Goal: Task Accomplishment & Management: Manage account settings

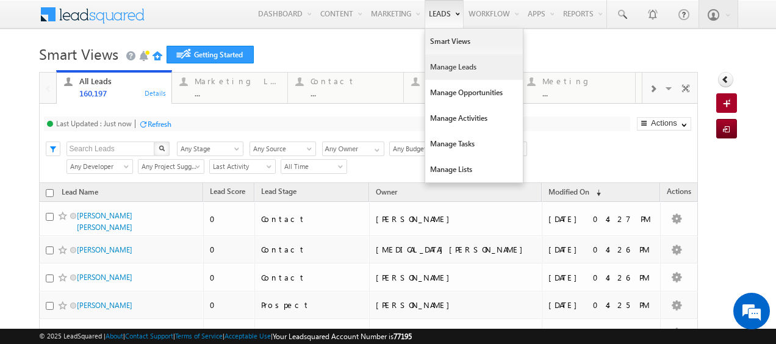
click at [459, 68] on link "Manage Leads" at bounding box center [474, 67] width 98 height 26
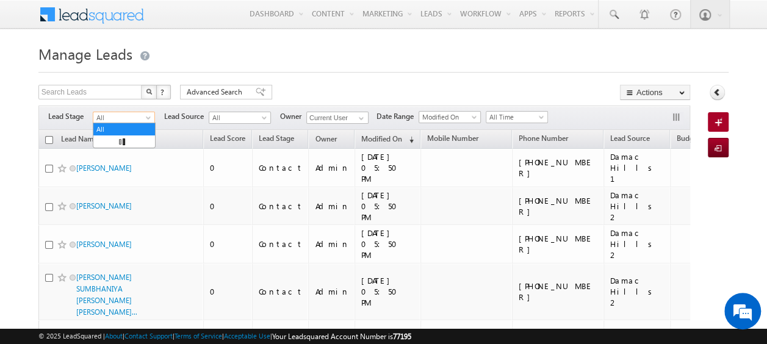
click at [145, 118] on span at bounding box center [150, 120] width 10 height 10
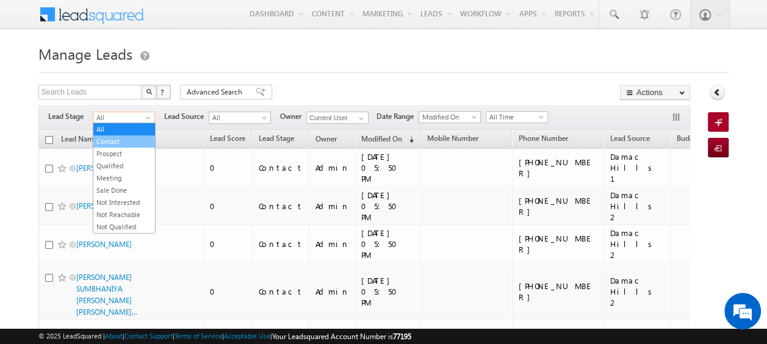
click at [121, 139] on link "Contact" at bounding box center [124, 141] width 62 height 11
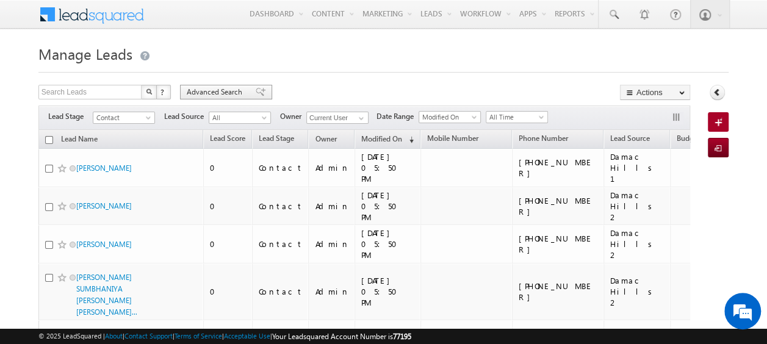
click at [201, 87] on span "Advanced Search" at bounding box center [216, 92] width 59 height 11
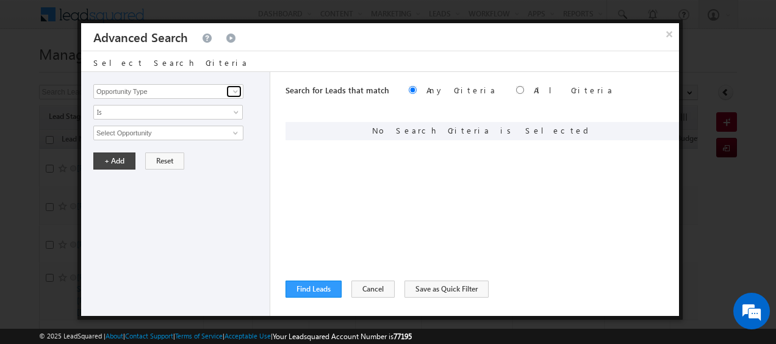
click at [238, 93] on span at bounding box center [236, 92] width 10 height 10
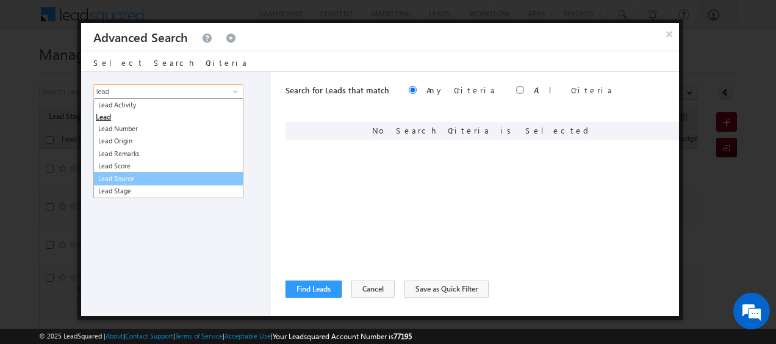
click at [132, 179] on link "Lead Source" at bounding box center [168, 179] width 150 height 14
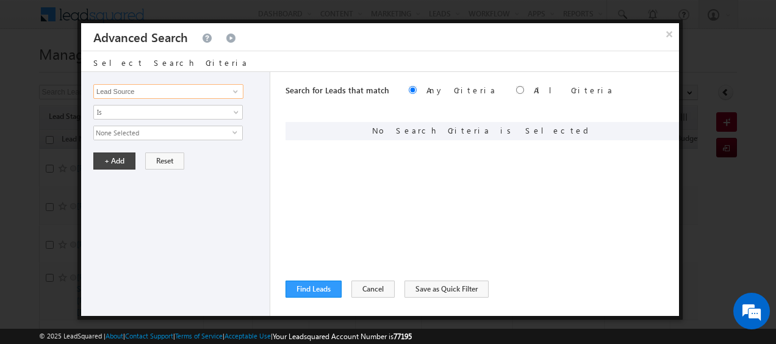
type input "Lead Source"
click at [232, 129] on span "select" at bounding box center [237, 131] width 10 height 5
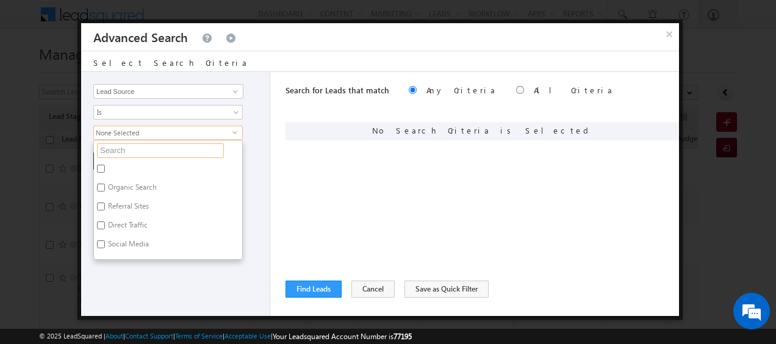
click at [156, 150] on input "text" at bounding box center [160, 150] width 127 height 15
type input "jvc"
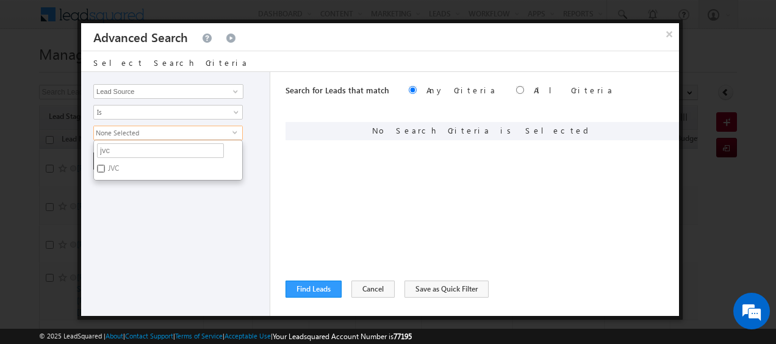
click at [103, 167] on input "JVC" at bounding box center [101, 169] width 8 height 8
checkbox input "true"
click at [118, 153] on input "jvc" at bounding box center [160, 150] width 127 height 15
type input "j"
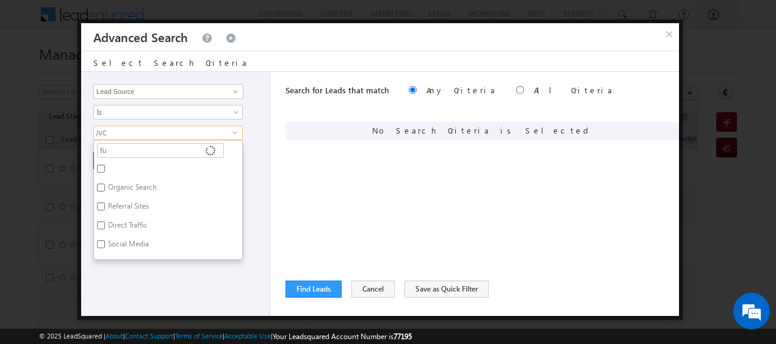
type input "fur"
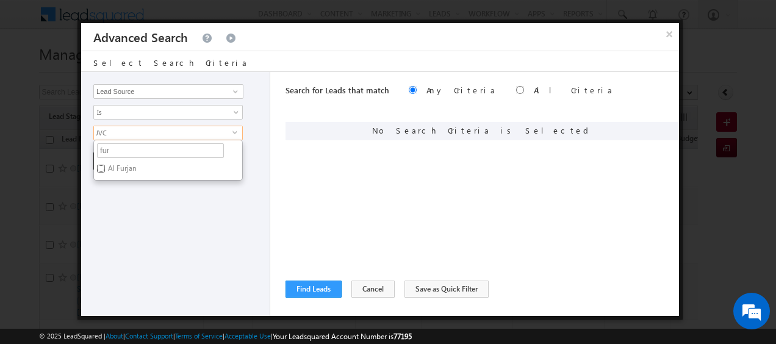
click at [98, 168] on input "Al Furjan" at bounding box center [101, 169] width 8 height 8
checkbox input "true"
click at [117, 151] on input "fur" at bounding box center [160, 150] width 127 height 15
type input "f"
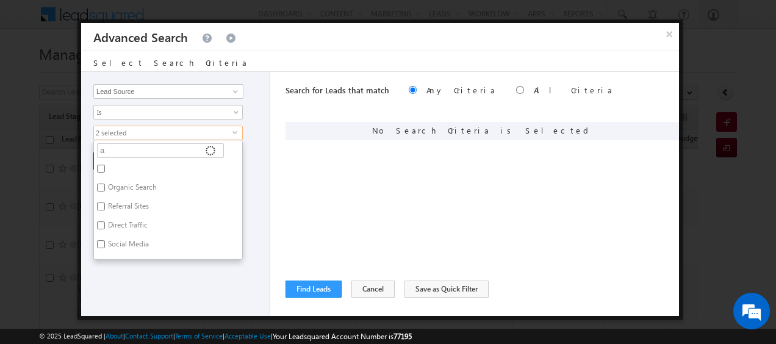
type input "ar"
type input "arj"
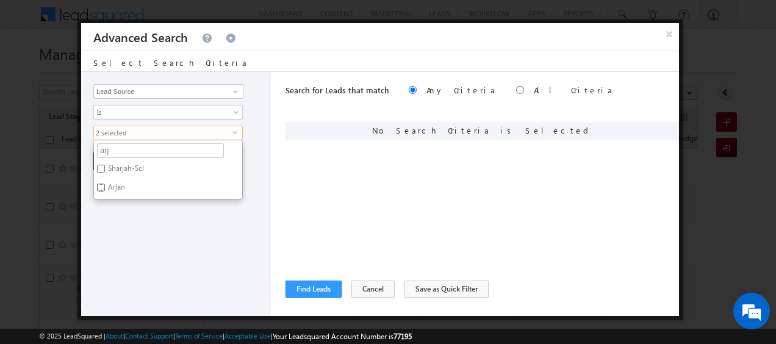
click at [104, 184] on input "Arjan" at bounding box center [101, 188] width 8 height 8
checkbox input "true"
click at [189, 214] on div "Opportunity Type Lead Activity Task Sales Group Prospect Id Address 1 Address 2…" at bounding box center [175, 194] width 189 height 244
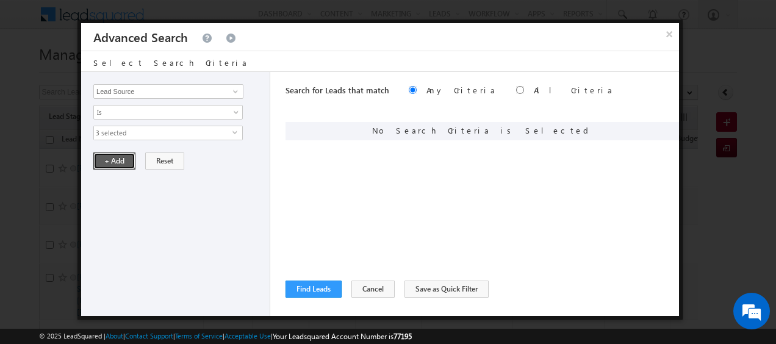
click at [110, 158] on button "+ Add" at bounding box center [114, 161] width 42 height 17
click at [234, 93] on span at bounding box center [236, 92] width 10 height 10
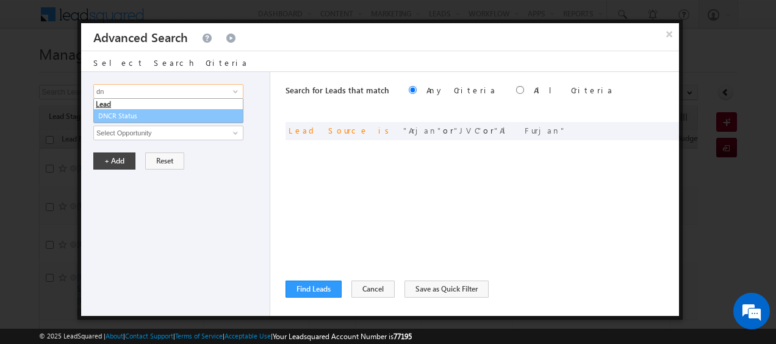
click at [170, 118] on link "DNCR Status" at bounding box center [168, 116] width 150 height 14
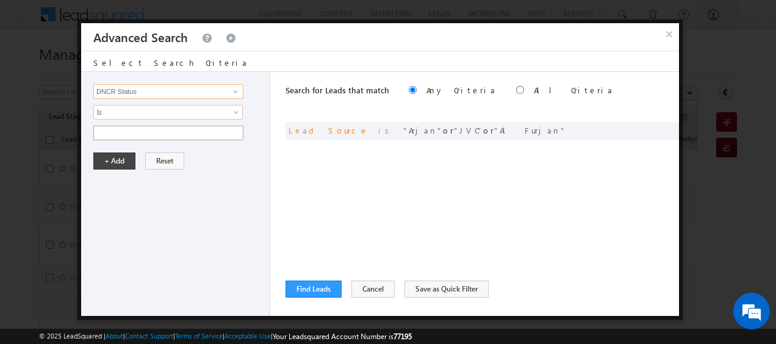
type input "DNCR Status"
click at [229, 134] on input "text" at bounding box center [168, 133] width 150 height 15
type input "Unblocked"
click at [107, 157] on button "+ Add" at bounding box center [114, 161] width 42 height 17
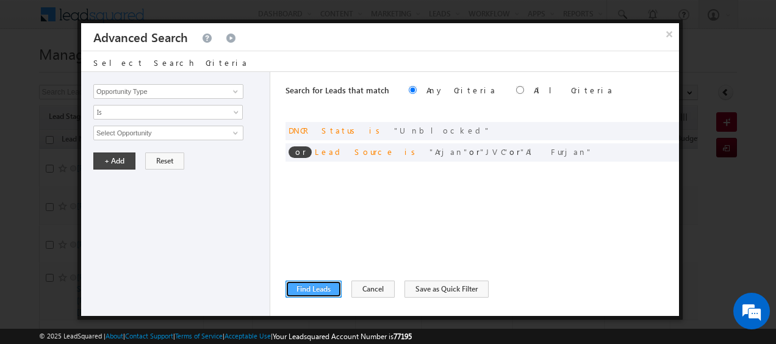
click at [317, 286] on button "Find Leads" at bounding box center [314, 289] width 56 height 17
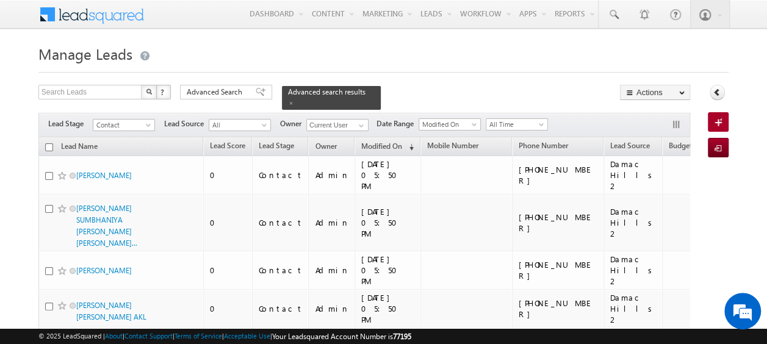
click at [48, 143] on input "checkbox" at bounding box center [49, 147] width 8 height 8
checkbox input "true"
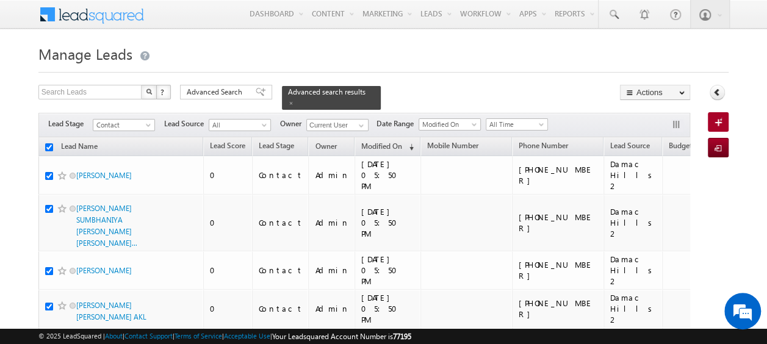
checkbox input "true"
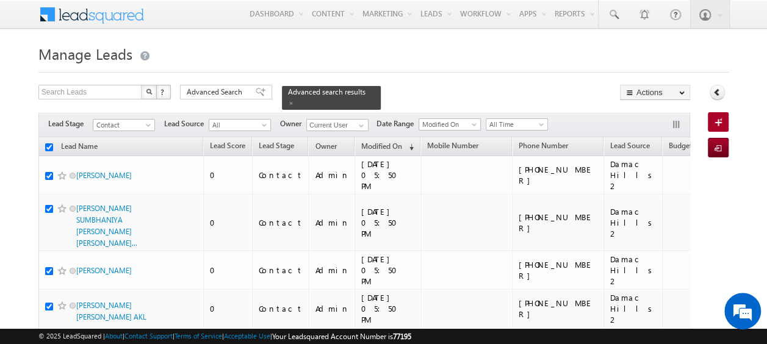
checkbox input "true"
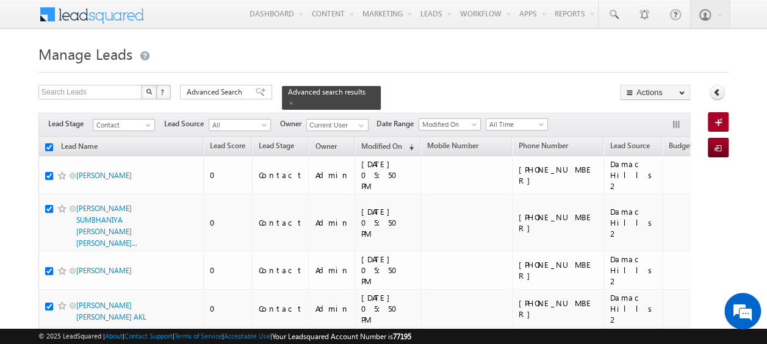
checkbox input "true"
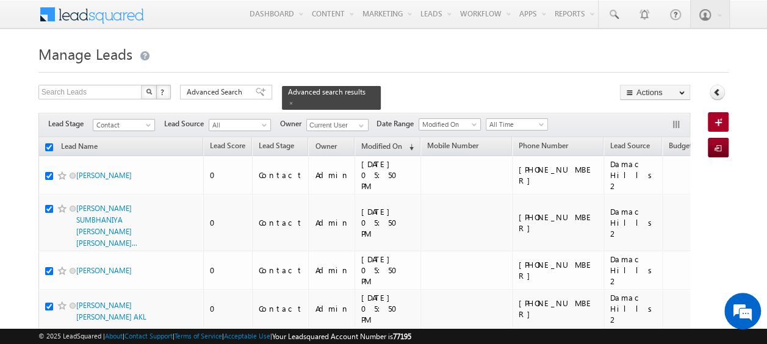
checkbox input "true"
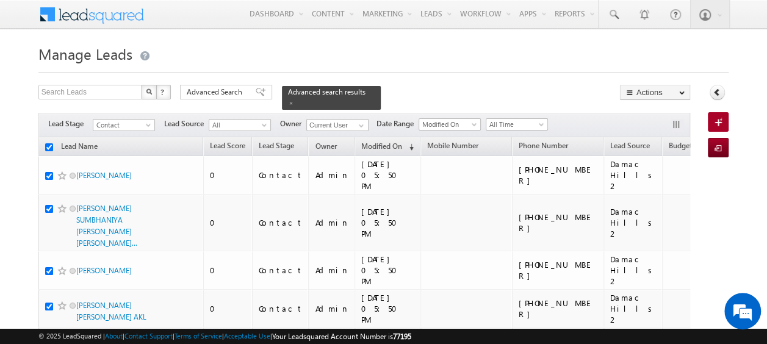
checkbox input "true"
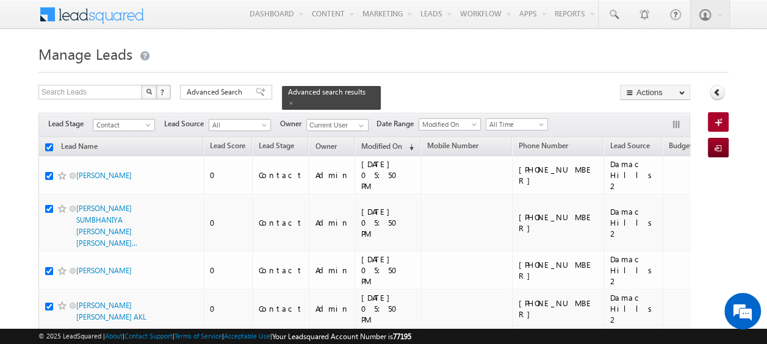
checkbox input "true"
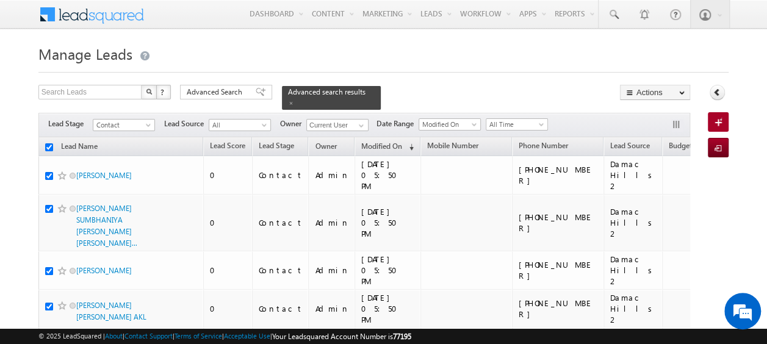
checkbox input "true"
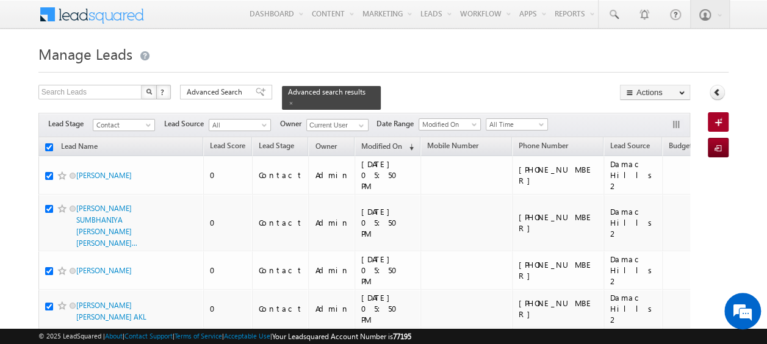
checkbox input "true"
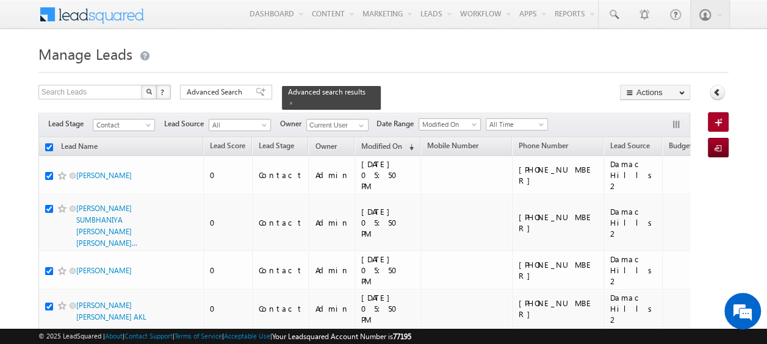
checkbox input "true"
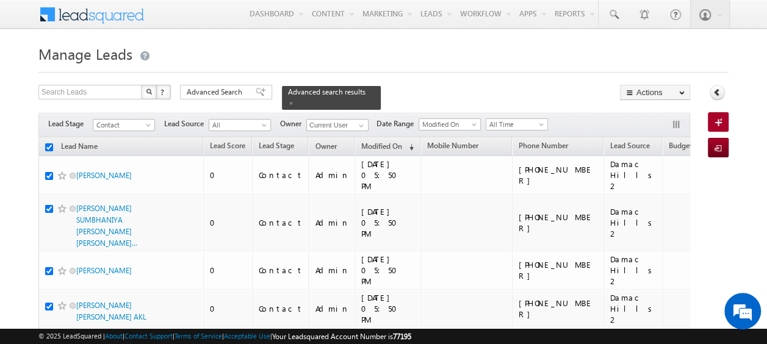
checkbox input "true"
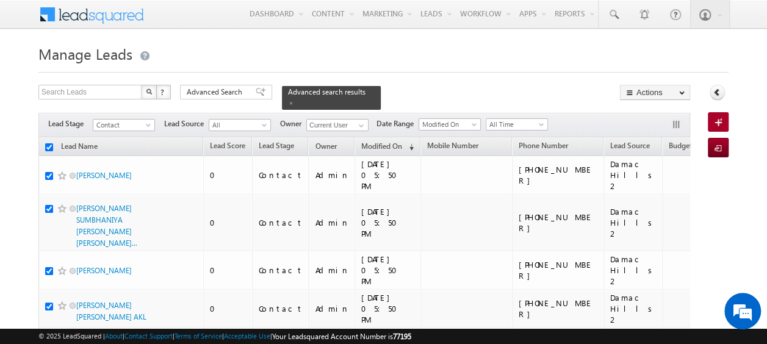
checkbox input "true"
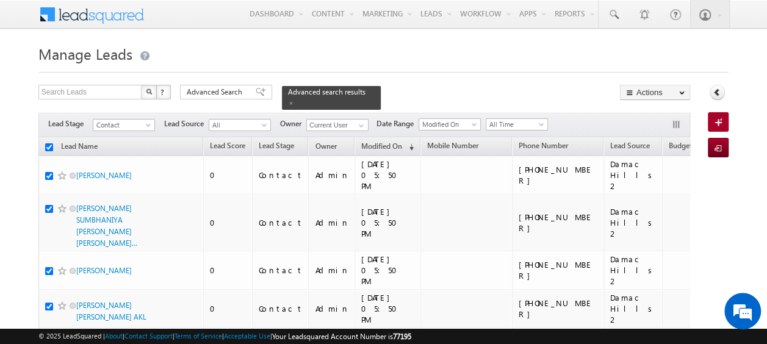
checkbox input "true"
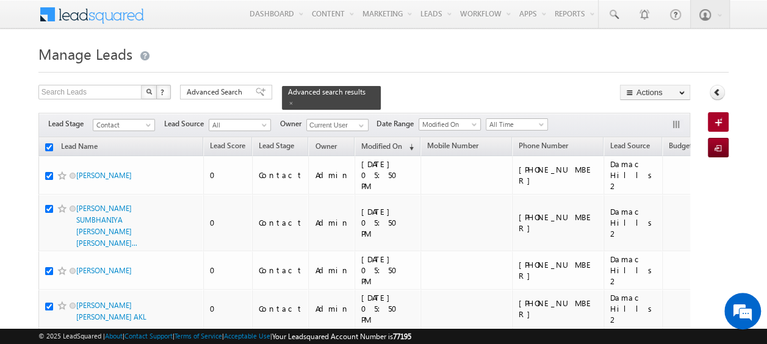
checkbox input "true"
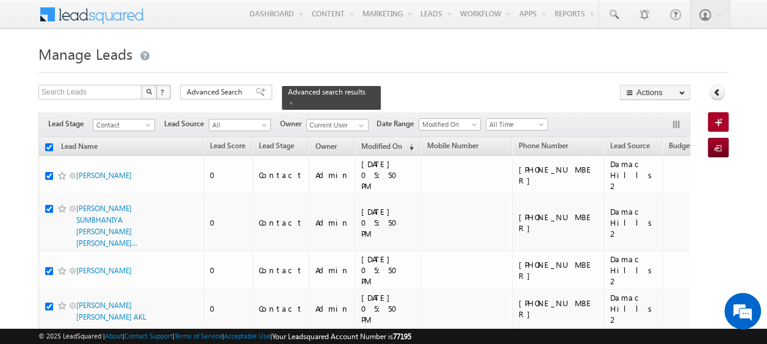
checkbox input "true"
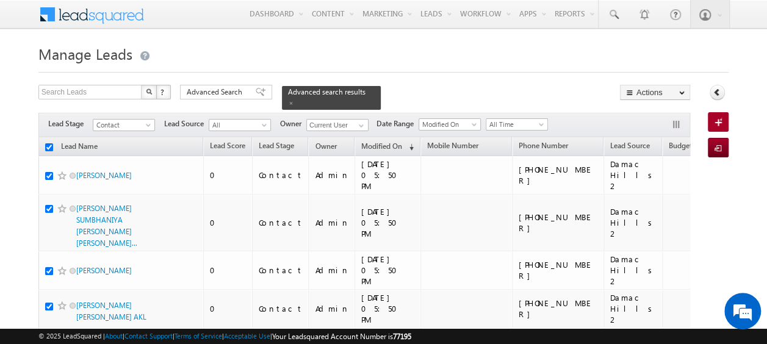
checkbox input "true"
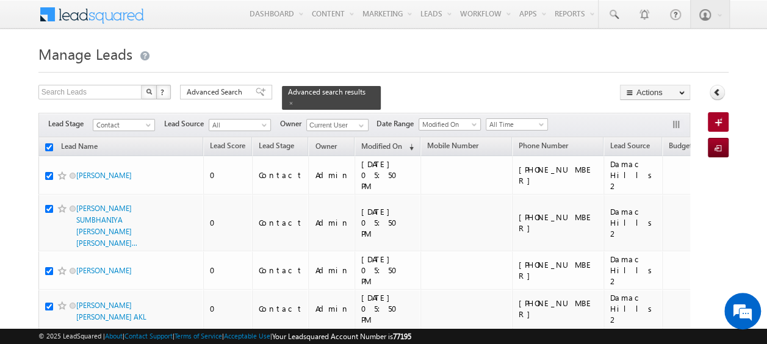
checkbox input "true"
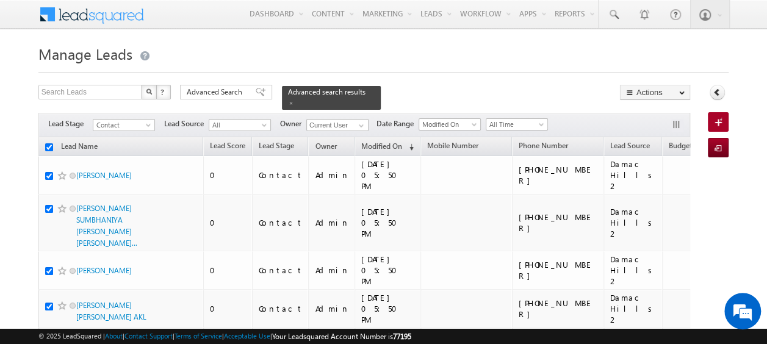
checkbox input "true"
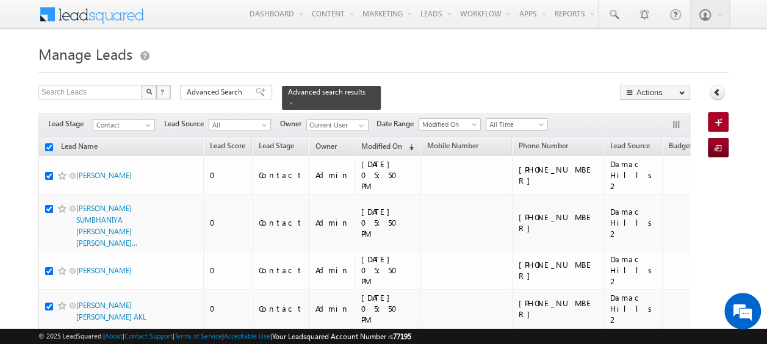
checkbox input "true"
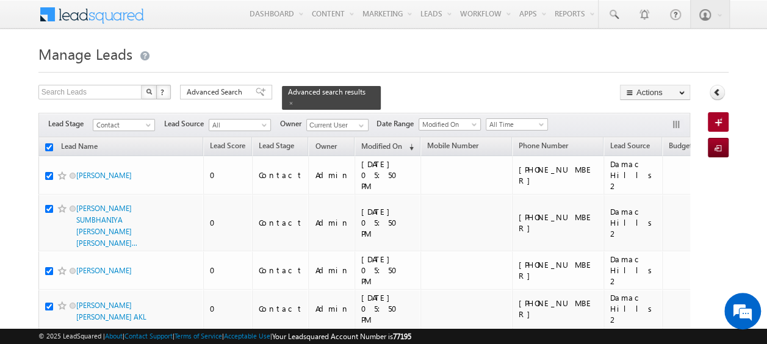
checkbox input "true"
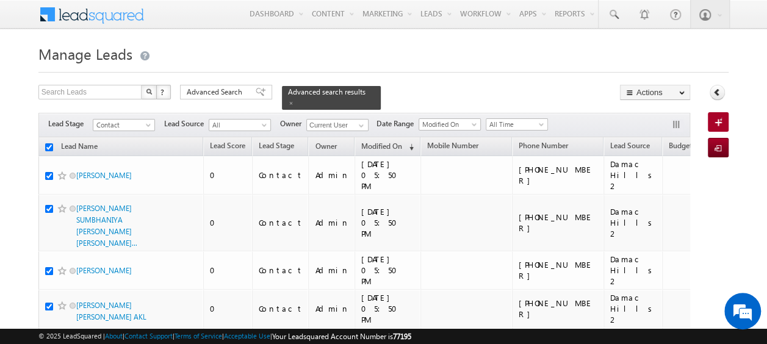
checkbox input "true"
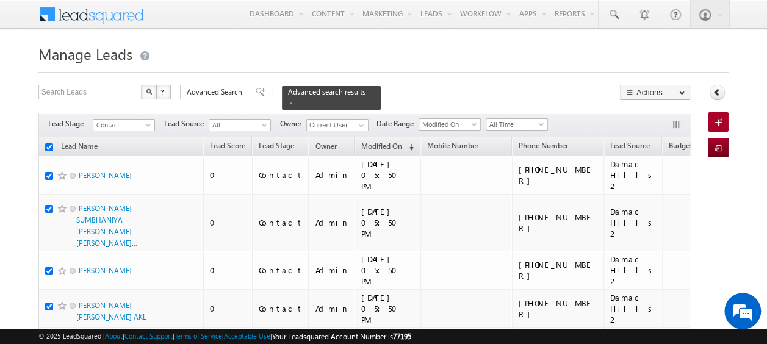
checkbox input "true"
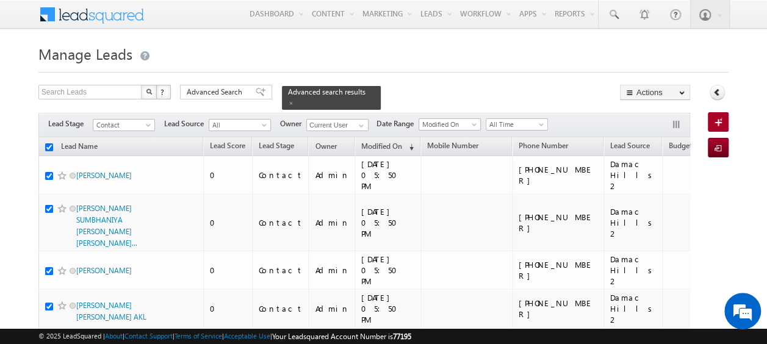
checkbox input "true"
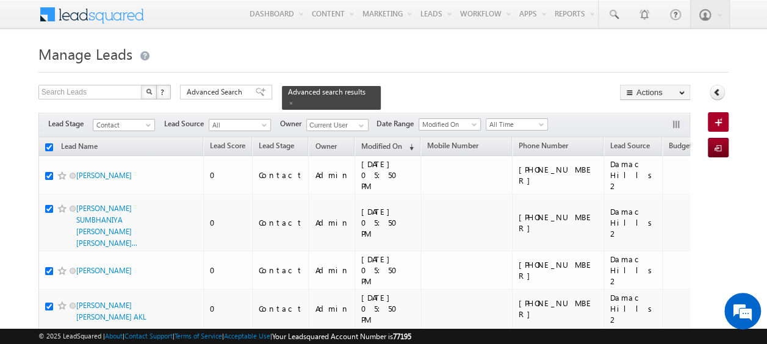
checkbox input "true"
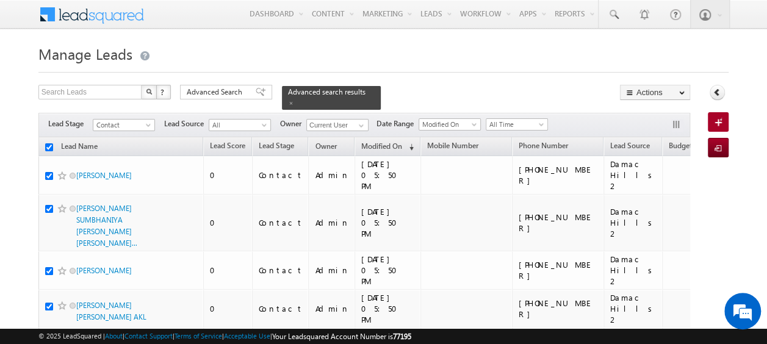
checkbox input "true"
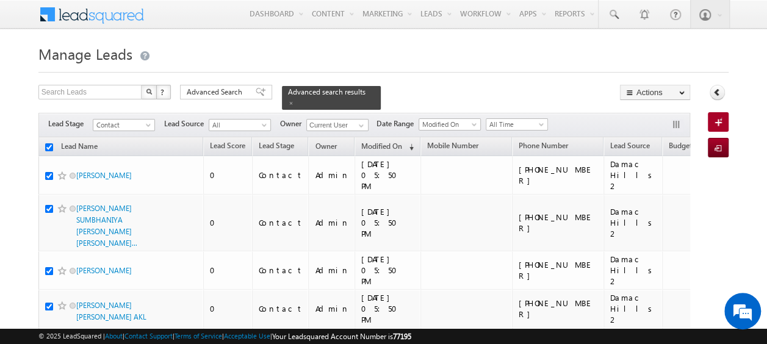
checkbox input "true"
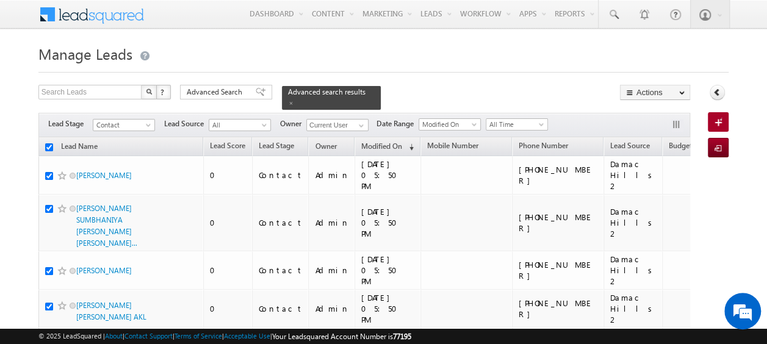
checkbox input "true"
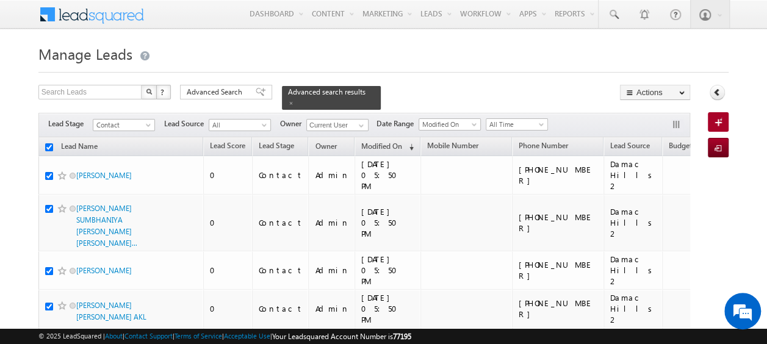
checkbox input "true"
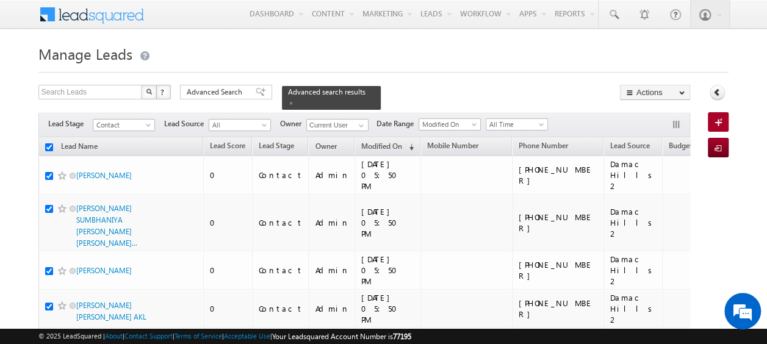
checkbox input "true"
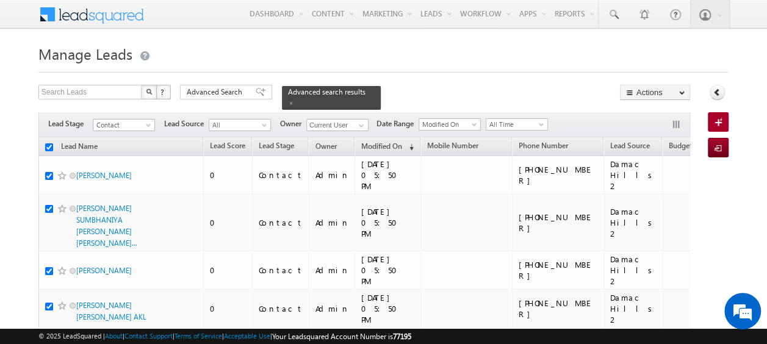
checkbox input "true"
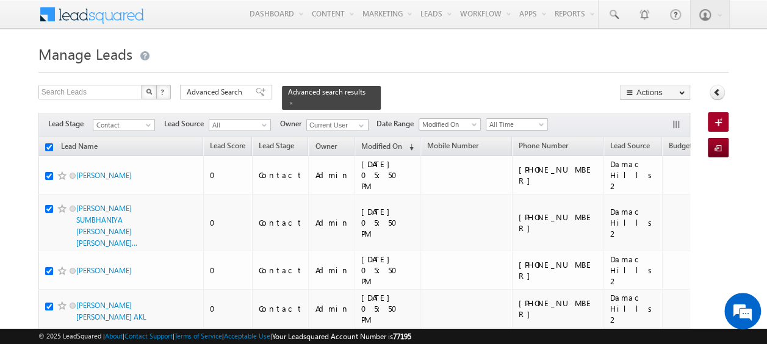
checkbox input "true"
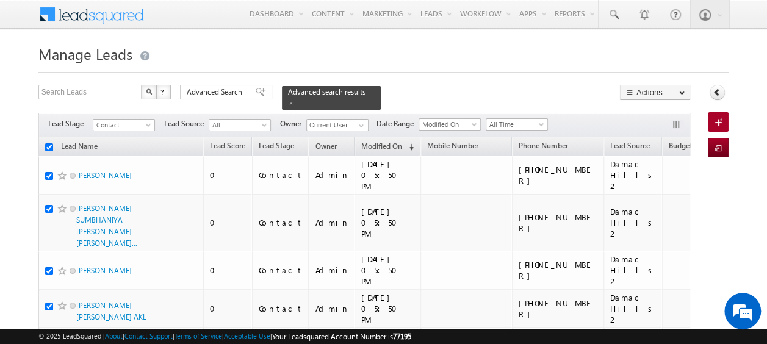
checkbox input "true"
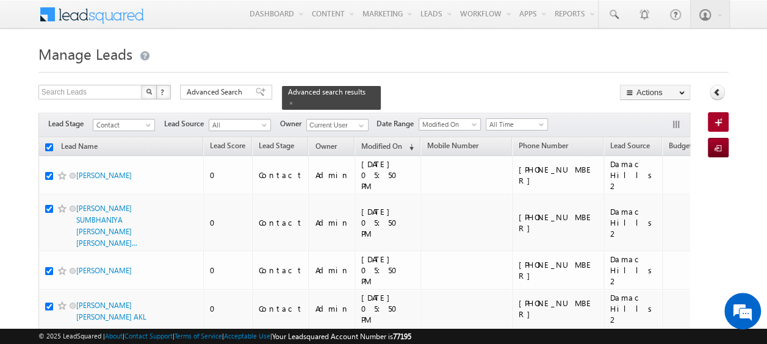
checkbox input "true"
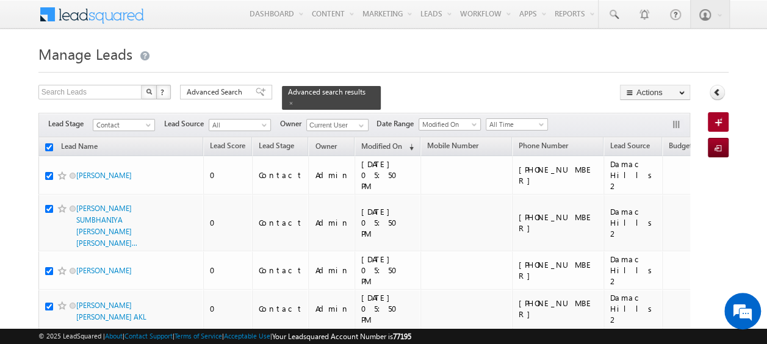
checkbox input "true"
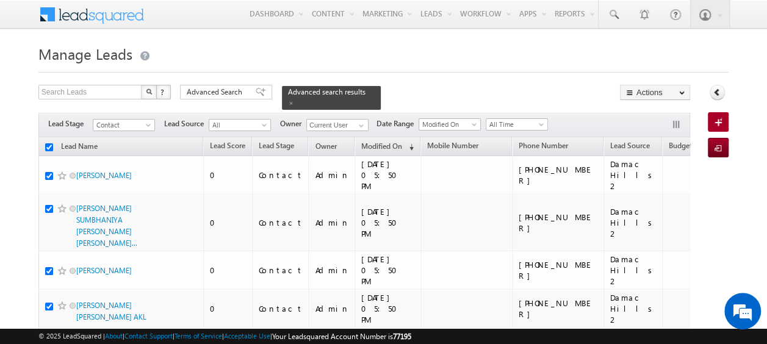
checkbox input "true"
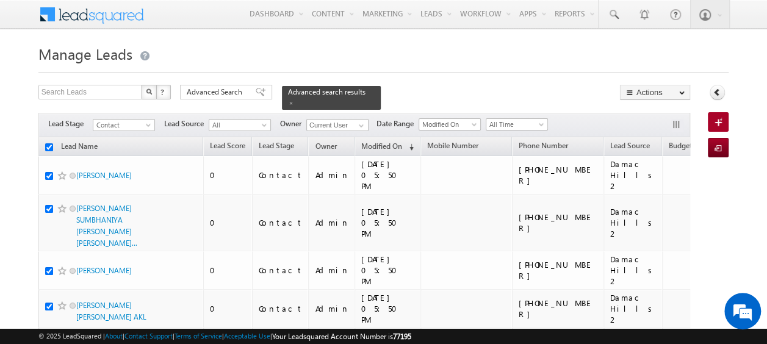
checkbox input "true"
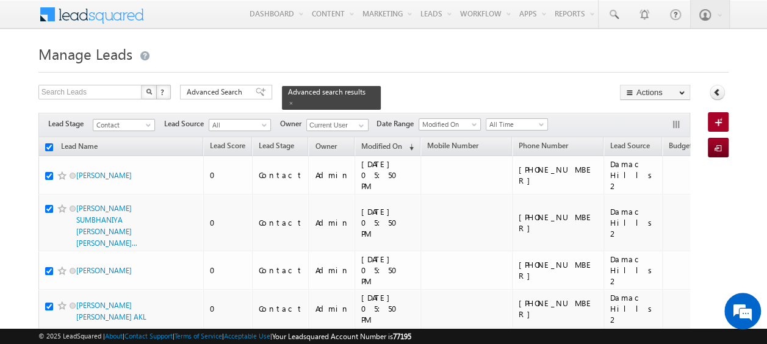
checkbox input "true"
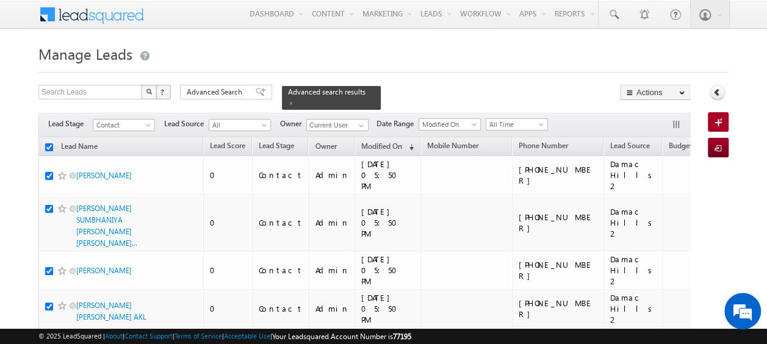
checkbox input "true"
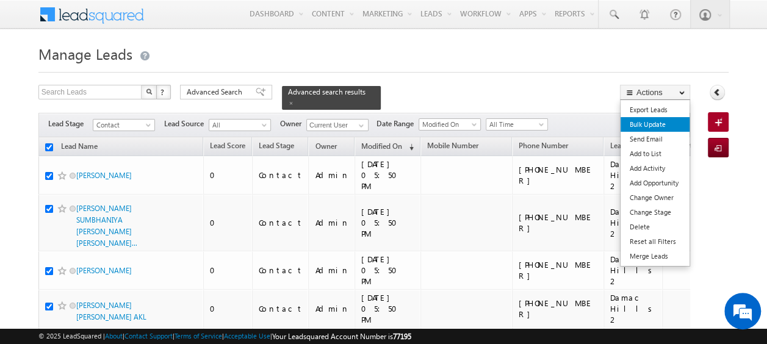
click at [647, 122] on link "Bulk Update" at bounding box center [654, 124] width 69 height 15
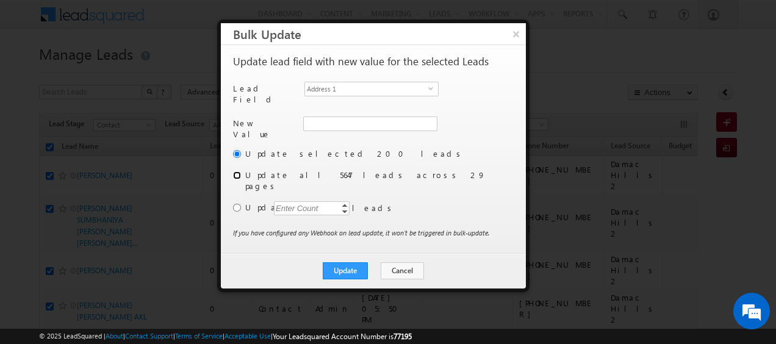
click at [238, 171] on input "radio" at bounding box center [237, 175] width 8 height 8
click at [428, 91] on span "select" at bounding box center [433, 92] width 10 height 21
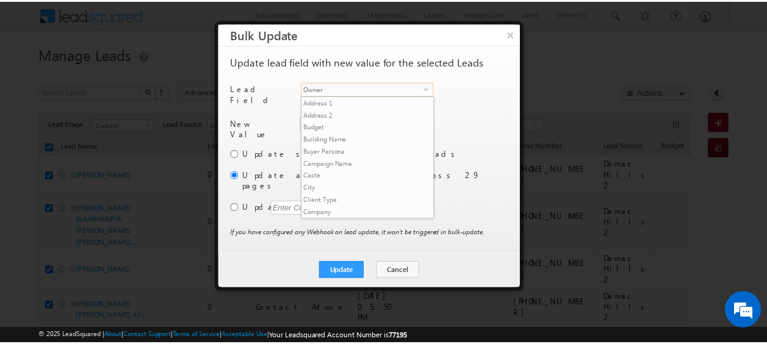
scroll to position [464, 0]
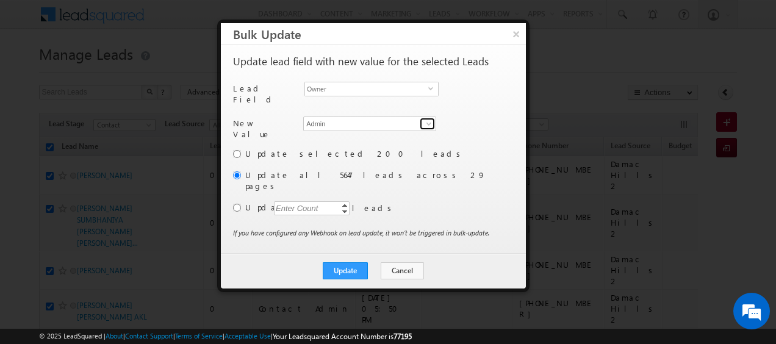
click at [427, 120] on span at bounding box center [429, 124] width 10 height 10
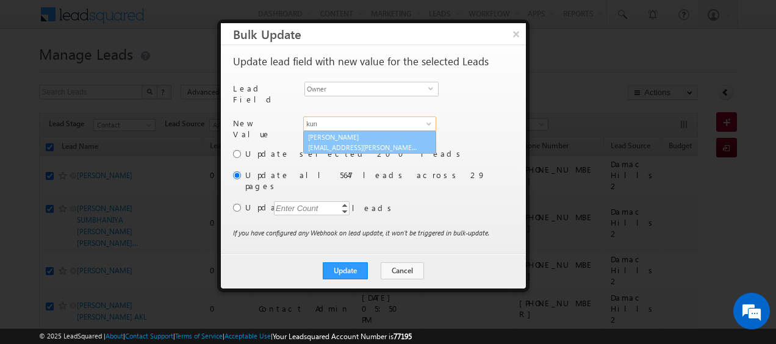
click at [378, 131] on link "Kunal Sehrawat kunal.sehrawat@indglobal.ae" at bounding box center [369, 142] width 133 height 23
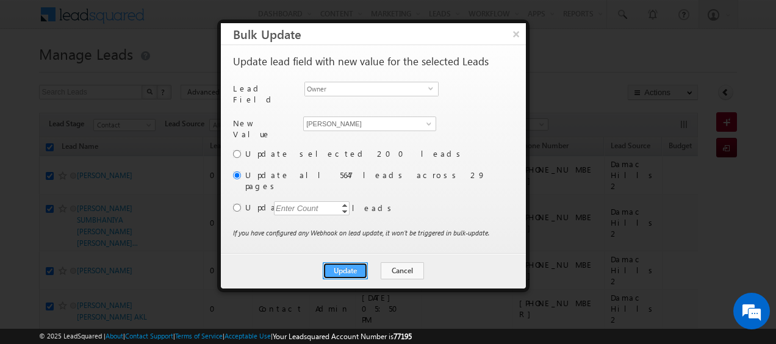
click at [346, 262] on button "Update" at bounding box center [345, 270] width 45 height 17
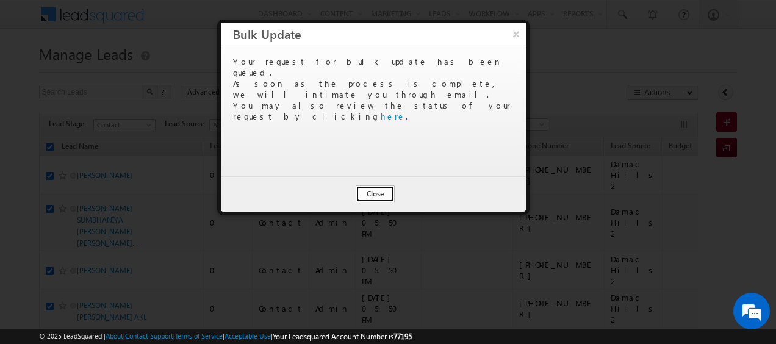
click at [377, 190] on button "Close" at bounding box center [375, 193] width 39 height 17
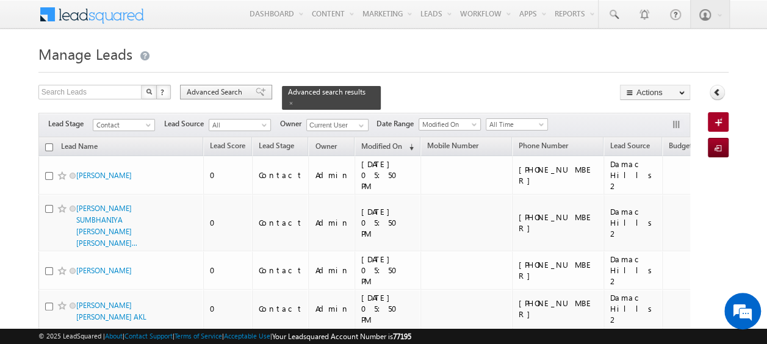
click at [229, 88] on span "Advanced Search" at bounding box center [216, 92] width 59 height 11
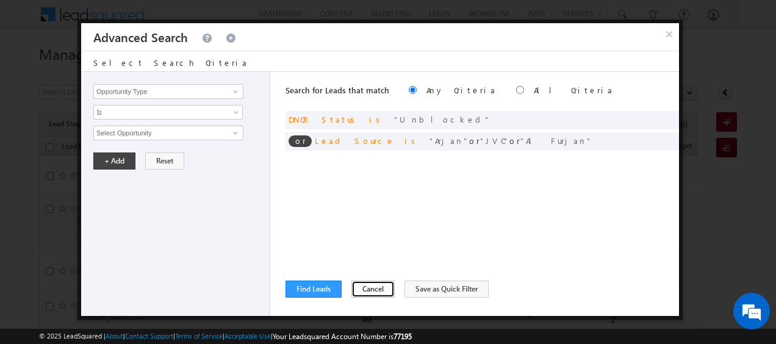
click at [370, 287] on button "Cancel" at bounding box center [372, 289] width 43 height 17
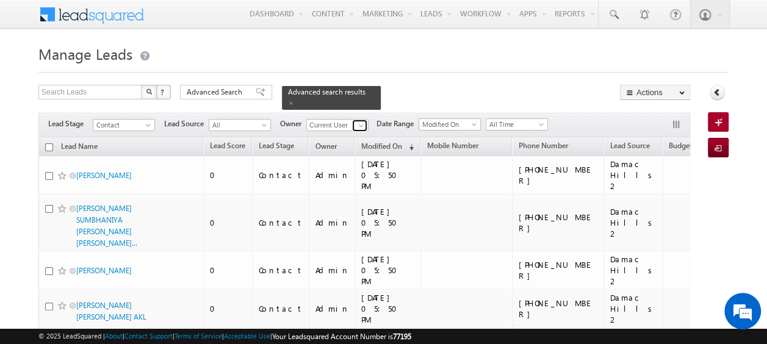
click at [360, 121] on span at bounding box center [361, 126] width 10 height 10
click at [444, 57] on h1 "Manage Leads" at bounding box center [383, 53] width 690 height 24
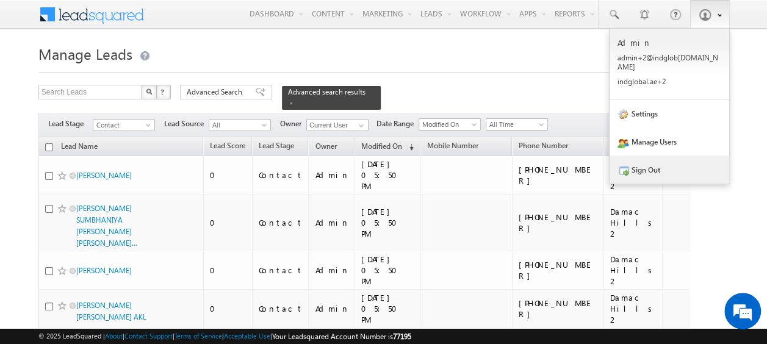
click at [653, 157] on link "Sign Out" at bounding box center [669, 170] width 120 height 28
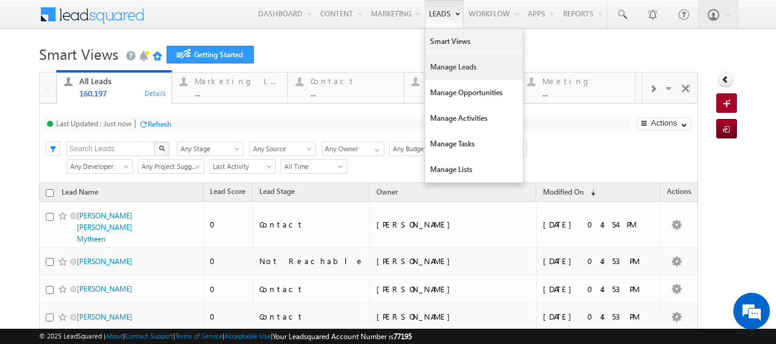
click at [440, 65] on link "Manage Leads" at bounding box center [474, 67] width 98 height 26
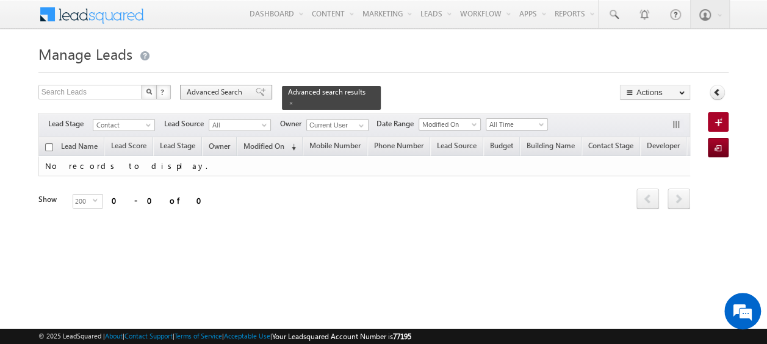
click at [217, 90] on span "Advanced Search" at bounding box center [216, 92] width 59 height 11
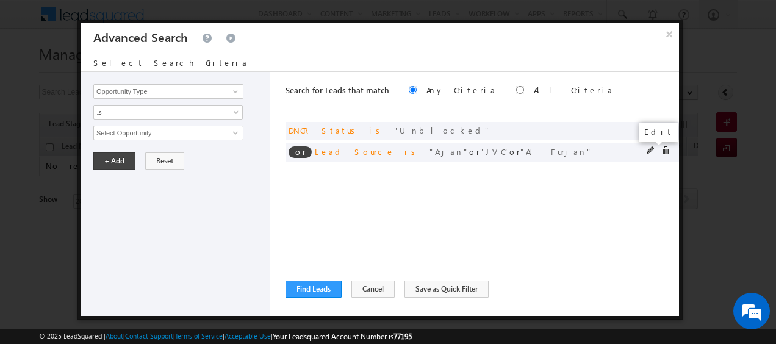
click at [648, 153] on span at bounding box center [651, 150] width 9 height 9
click at [665, 148] on span at bounding box center [665, 150] width 9 height 9
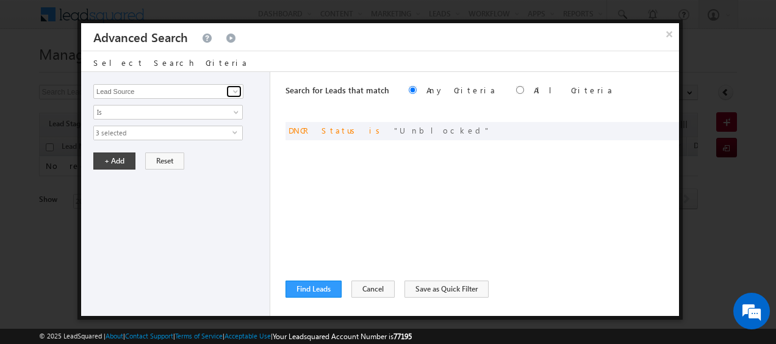
click at [235, 89] on span at bounding box center [236, 92] width 10 height 10
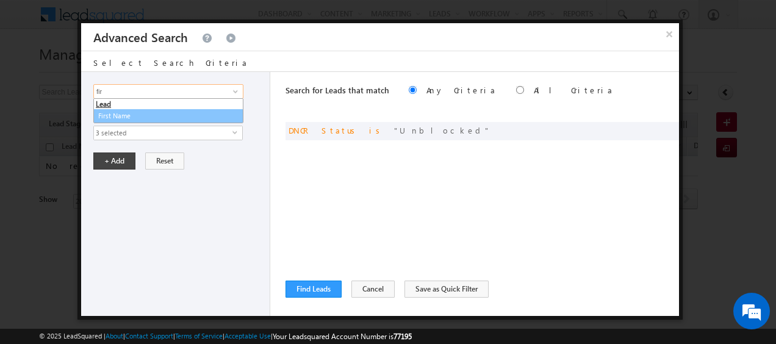
click at [137, 118] on link "First Name" at bounding box center [168, 116] width 150 height 14
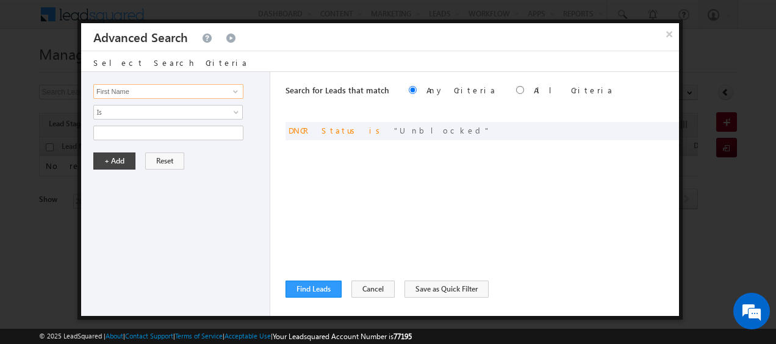
type input "First Name"
click at [667, 40] on button "×" at bounding box center [669, 33] width 20 height 21
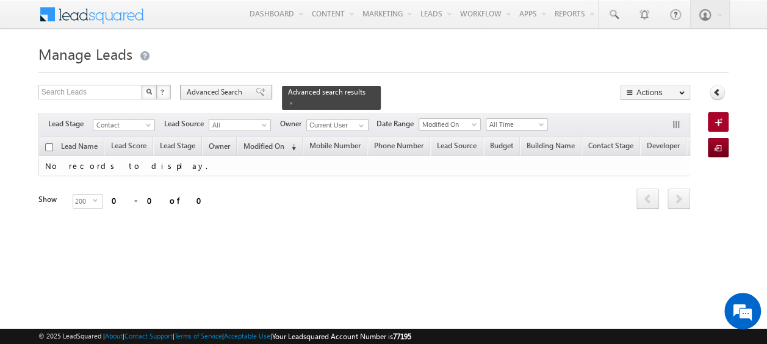
click at [238, 88] on span "Advanced Search" at bounding box center [216, 92] width 59 height 11
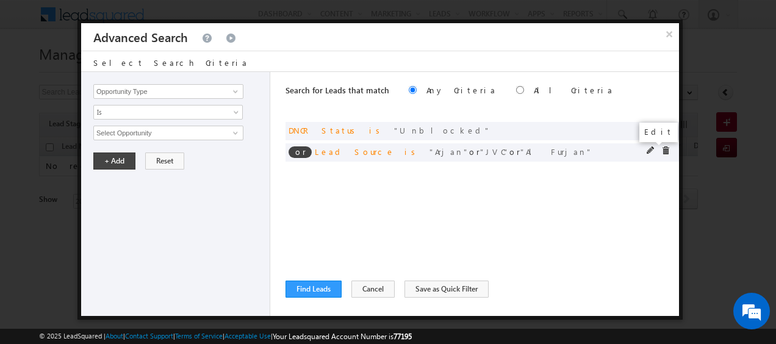
click at [653, 150] on span at bounding box center [651, 150] width 9 height 9
click at [665, 148] on span at bounding box center [665, 150] width 9 height 9
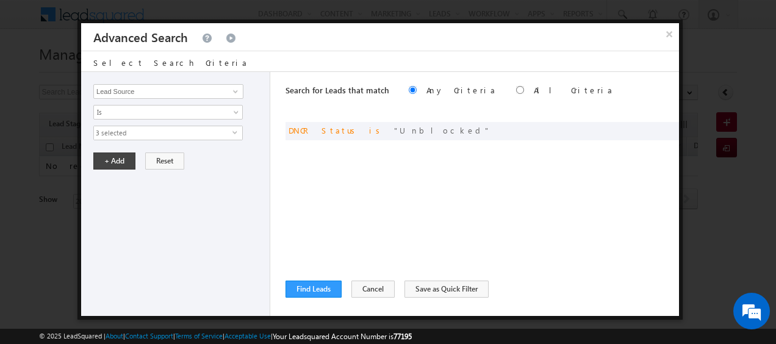
click at [198, 135] on span "3 selected" at bounding box center [163, 132] width 138 height 13
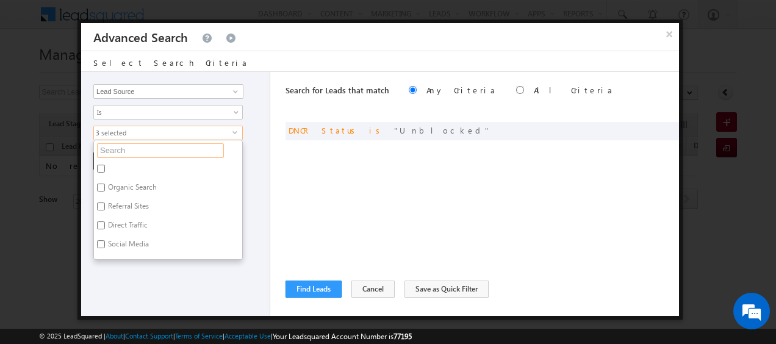
click at [146, 151] on input "text" at bounding box center [160, 150] width 127 height 15
type input "jv"
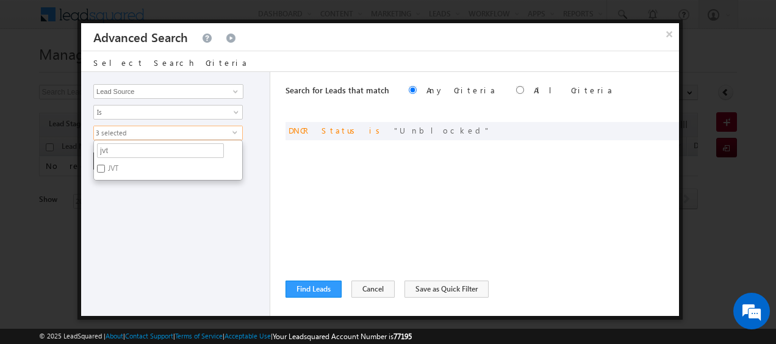
click at [96, 167] on label "JVT" at bounding box center [112, 170] width 37 height 19
click at [97, 167] on input "JVT" at bounding box center [101, 169] width 8 height 8
checkbox input "true"
click at [344, 165] on div "Search for Leads that match Any Criteria All Criteria Note that the current tri…" at bounding box center [482, 194] width 393 height 244
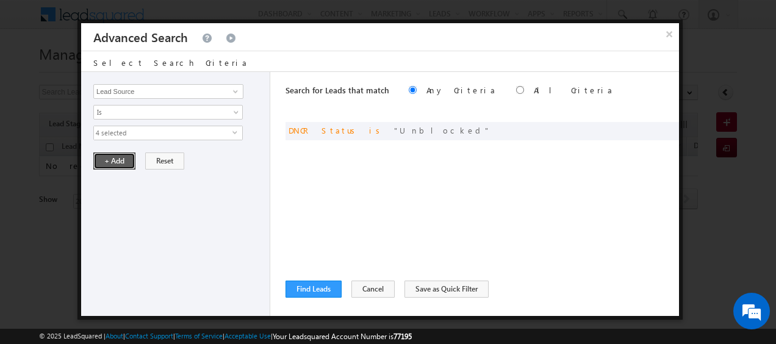
click at [114, 162] on button "+ Add" at bounding box center [114, 161] width 42 height 17
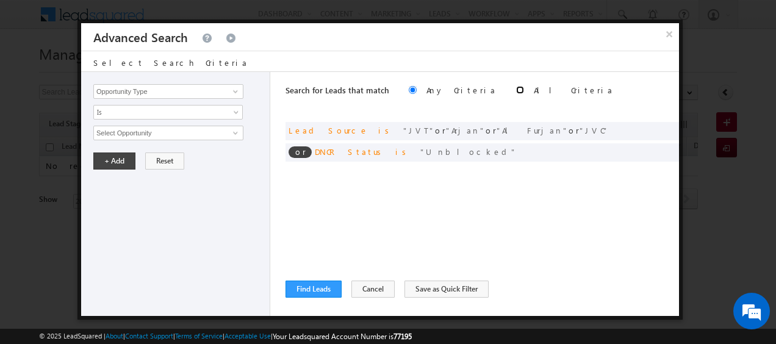
click at [516, 92] on input "radio" at bounding box center [520, 90] width 8 height 8
radio input "true"
click at [310, 287] on button "Find Leads" at bounding box center [314, 289] width 56 height 17
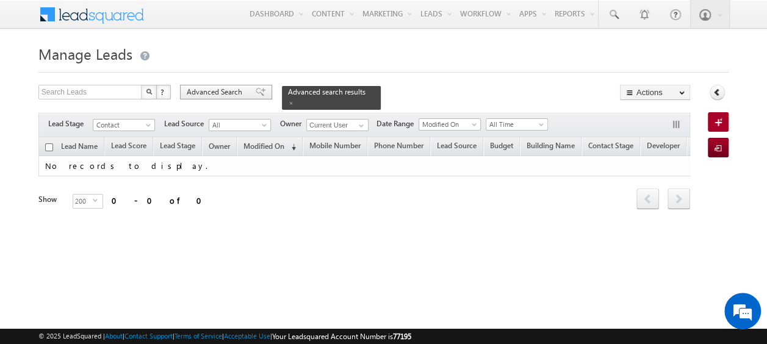
click at [218, 93] on span "Advanced Search" at bounding box center [216, 92] width 59 height 11
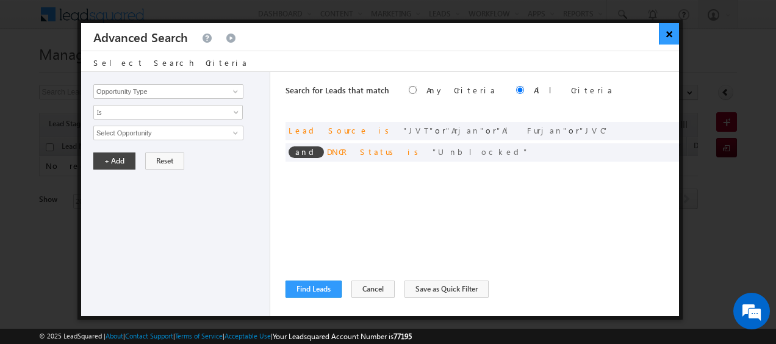
click at [665, 39] on button "×" at bounding box center [669, 33] width 20 height 21
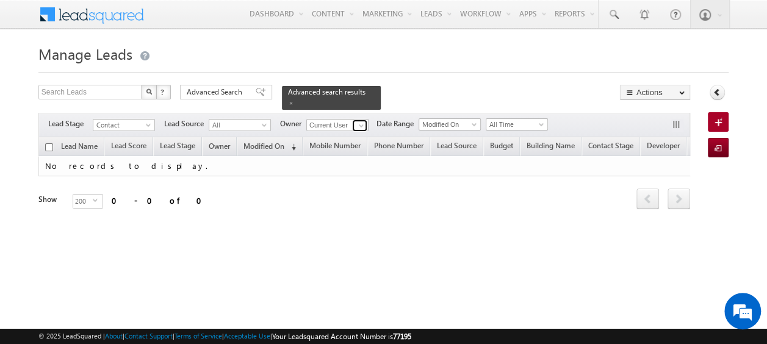
click at [361, 121] on span at bounding box center [361, 126] width 10 height 10
click at [389, 104] on div "Search Leads X ? 0 results found Advanced Search Advanced Search Advanced searc…" at bounding box center [364, 164] width 652 height 159
click at [362, 121] on span at bounding box center [361, 126] width 10 height 10
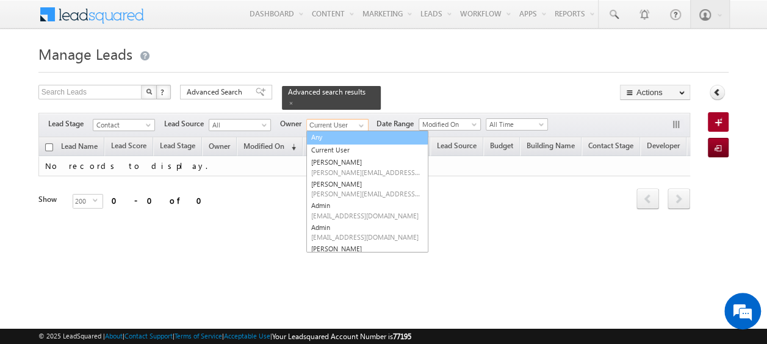
click at [344, 133] on link "Any" at bounding box center [367, 138] width 122 height 14
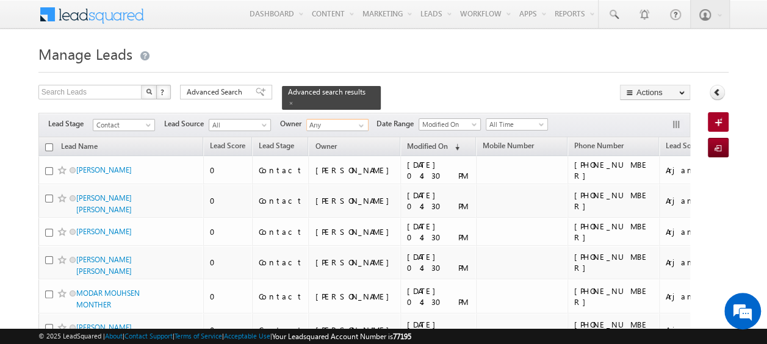
click at [334, 119] on input "Any" at bounding box center [337, 125] width 62 height 12
click at [359, 121] on span at bounding box center [361, 126] width 10 height 10
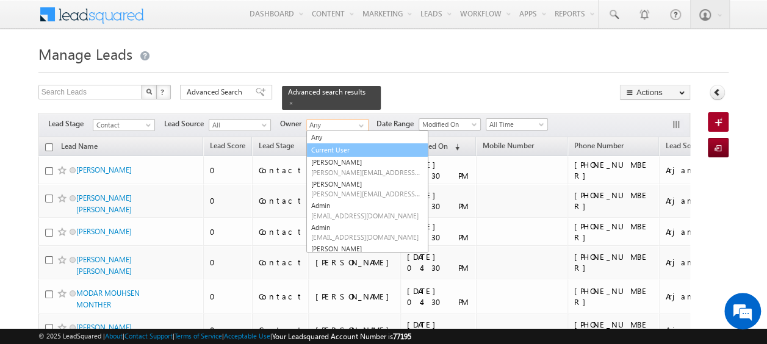
click at [339, 144] on link "Current User" at bounding box center [367, 150] width 122 height 14
type input "Current User"
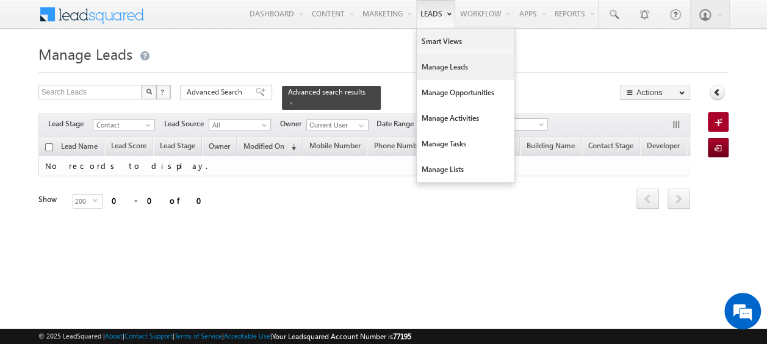
click at [434, 63] on link "Manage Leads" at bounding box center [466, 67] width 98 height 26
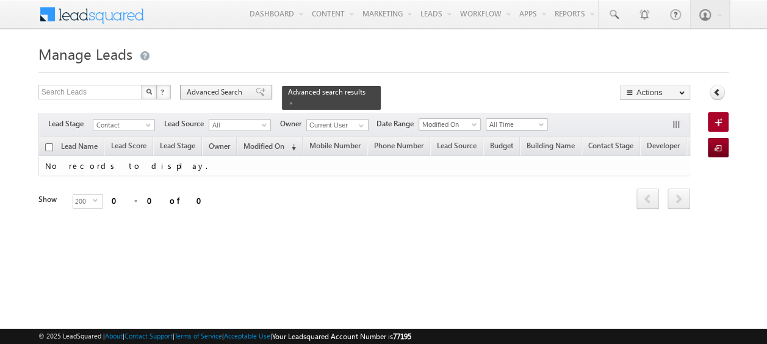
click at [226, 94] on span "Advanced Search" at bounding box center [216, 92] width 59 height 11
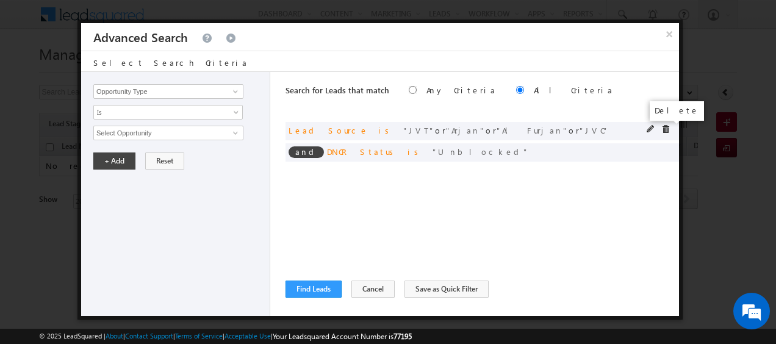
click at [667, 128] on span at bounding box center [665, 129] width 9 height 9
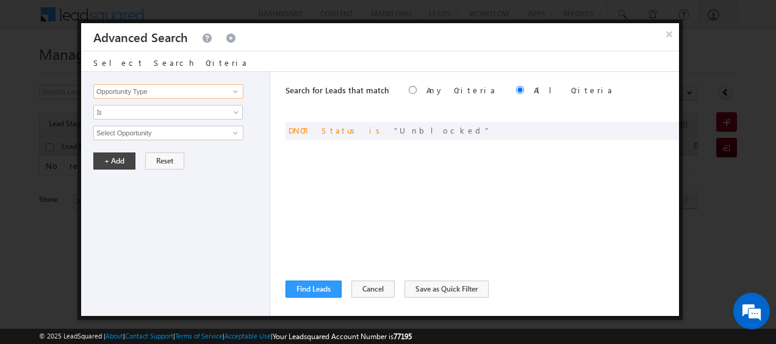
click at [146, 89] on input "Opportunity Type" at bounding box center [168, 91] width 150 height 15
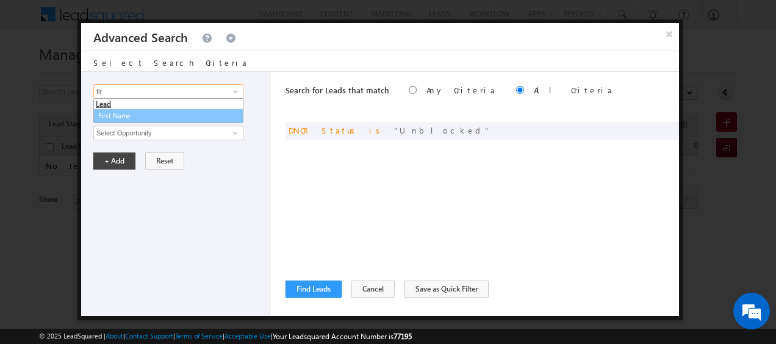
click at [146, 116] on link "First Name" at bounding box center [168, 116] width 150 height 14
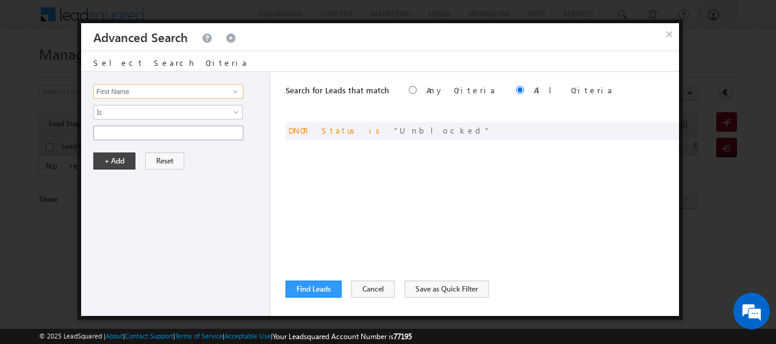
type input "First Name"
click at [146, 134] on input "text" at bounding box center [168, 133] width 150 height 15
type input "raju"
click at [124, 154] on button "+ Add" at bounding box center [114, 161] width 42 height 17
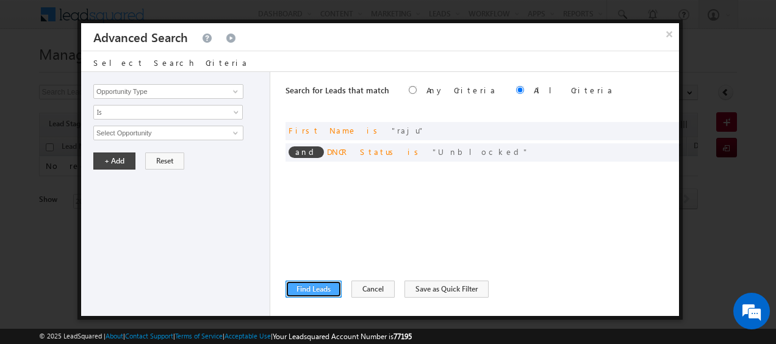
click at [329, 290] on button "Find Leads" at bounding box center [314, 289] width 56 height 17
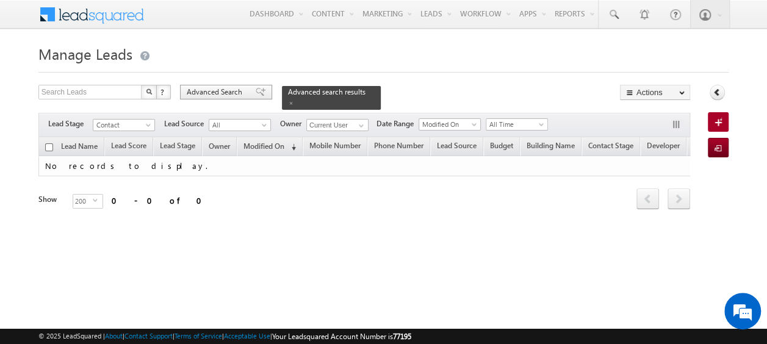
click at [221, 94] on span "Advanced Search" at bounding box center [216, 92] width 59 height 11
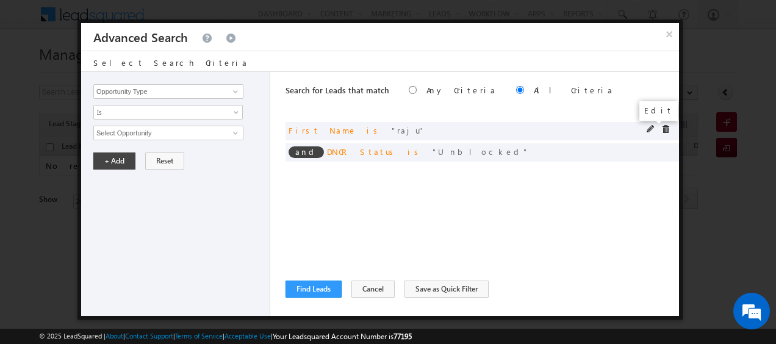
click at [648, 126] on span at bounding box center [651, 129] width 9 height 9
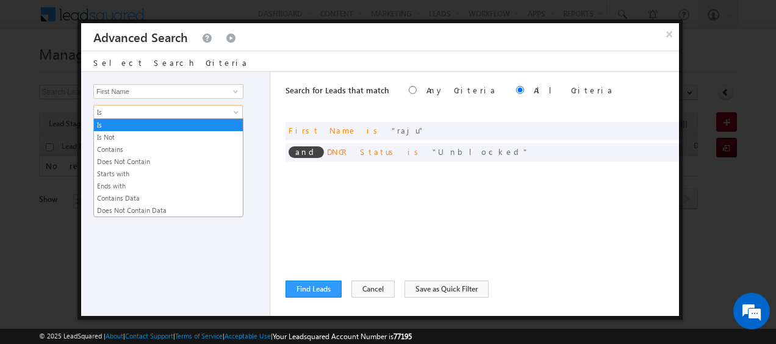
click at [234, 110] on span at bounding box center [237, 115] width 10 height 10
click at [131, 148] on link "Contains" at bounding box center [168, 149] width 149 height 11
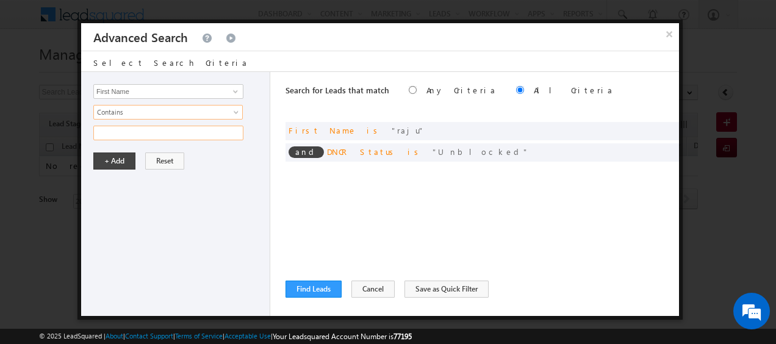
click at [127, 134] on input "text" at bounding box center [168, 133] width 150 height 15
type input "Raju"
click at [117, 156] on button "+ Add" at bounding box center [114, 161] width 42 height 17
click at [172, 162] on button "Reset" at bounding box center [164, 161] width 39 height 17
click at [318, 284] on button "Find Leads" at bounding box center [314, 289] width 56 height 17
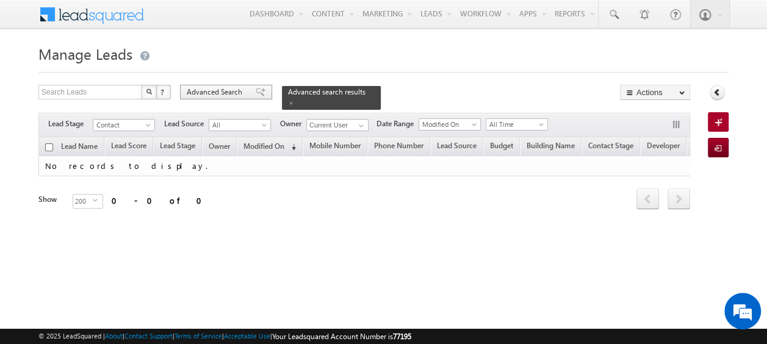
click at [222, 90] on span "Advanced Search" at bounding box center [216, 92] width 59 height 11
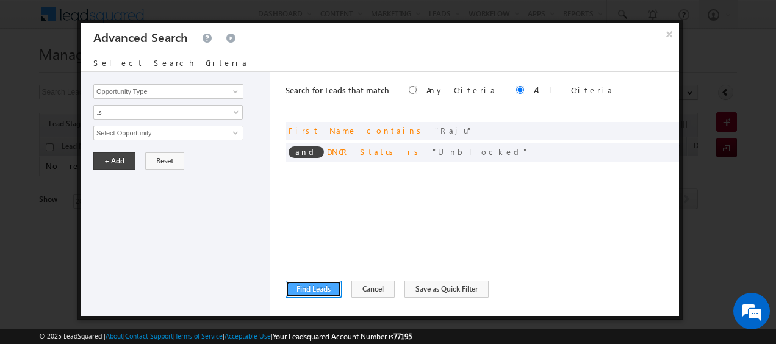
click at [325, 286] on button "Find Leads" at bounding box center [314, 289] width 56 height 17
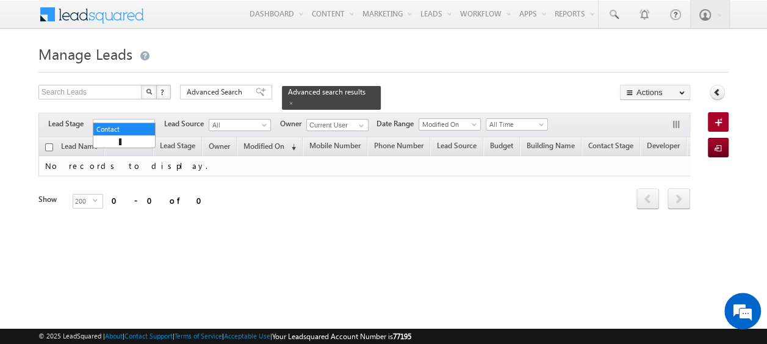
click at [143, 120] on span "Contact" at bounding box center [122, 125] width 58 height 11
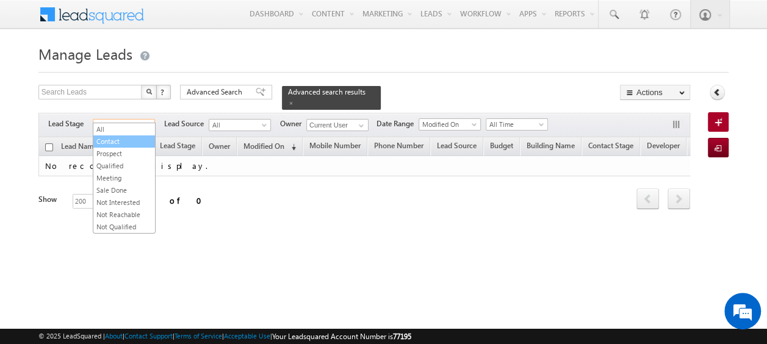
click at [125, 142] on link "Contact" at bounding box center [124, 141] width 62 height 11
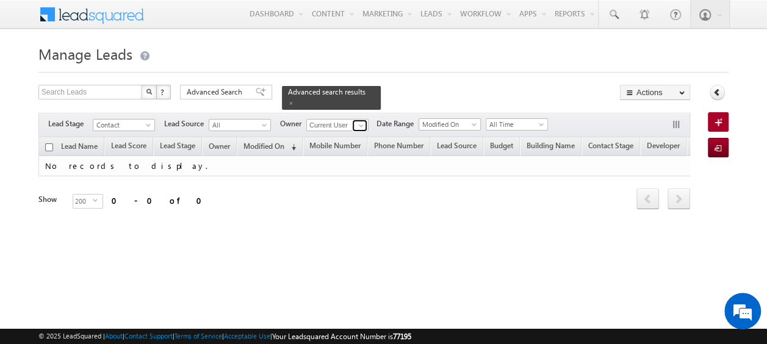
click at [360, 121] on span at bounding box center [361, 126] width 10 height 10
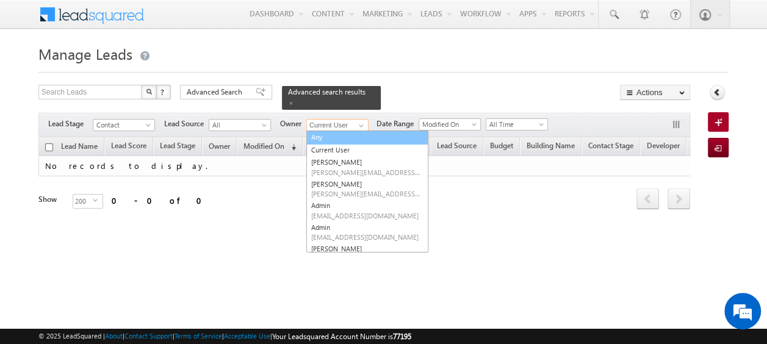
click at [331, 134] on link "Any" at bounding box center [367, 138] width 122 height 14
type input "Any"
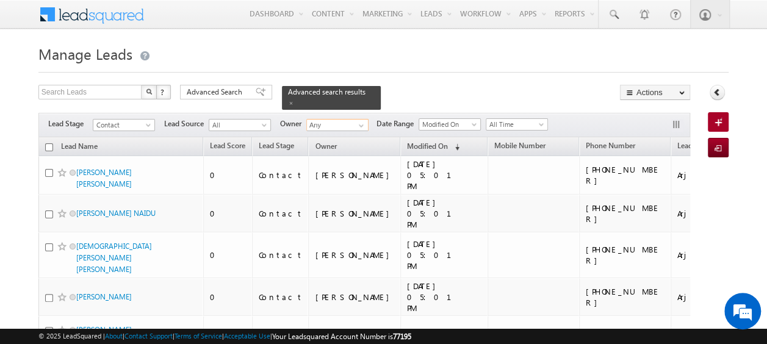
click at [50, 143] on input "checkbox" at bounding box center [49, 147] width 8 height 8
checkbox input "true"
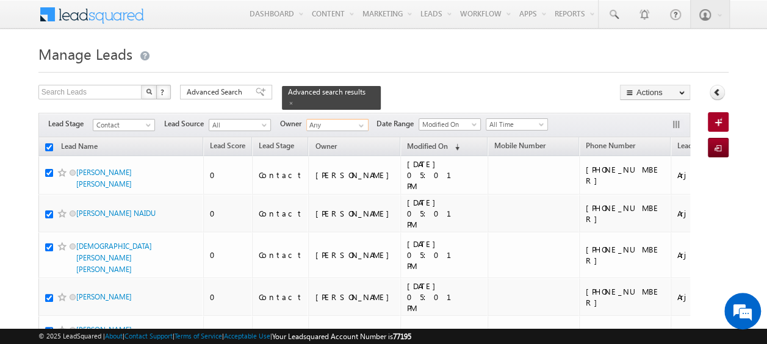
checkbox input "true"
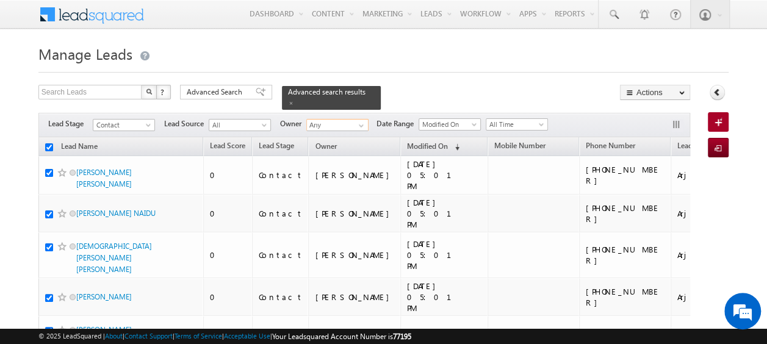
checkbox input "true"
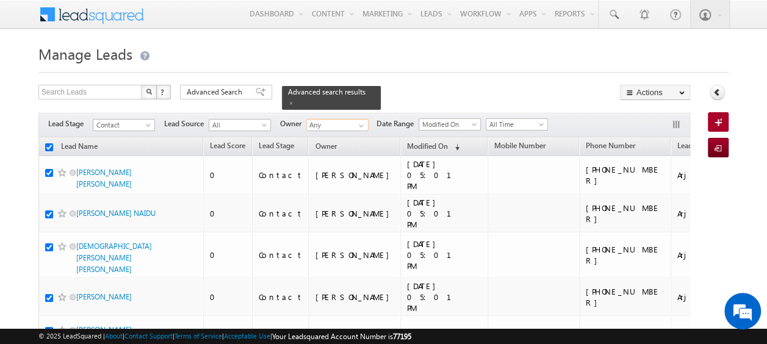
checkbox input "true"
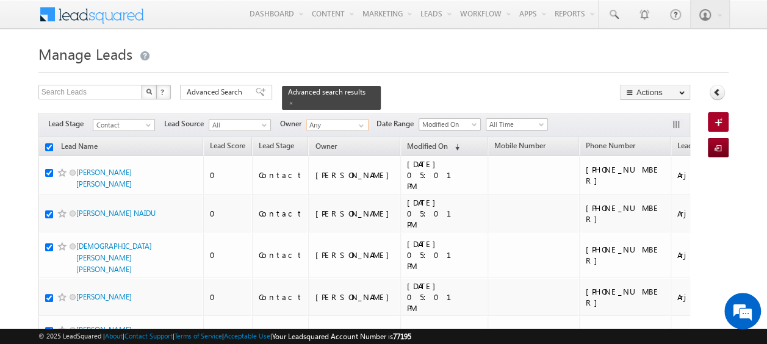
checkbox input "true"
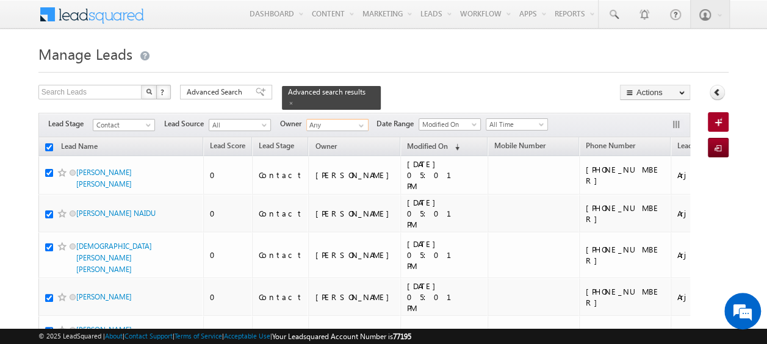
checkbox input "true"
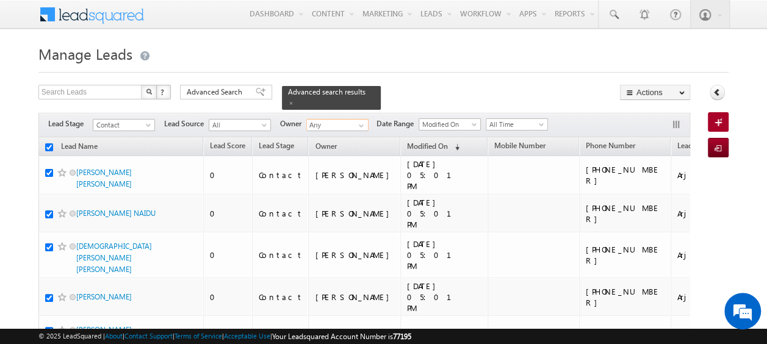
checkbox input "true"
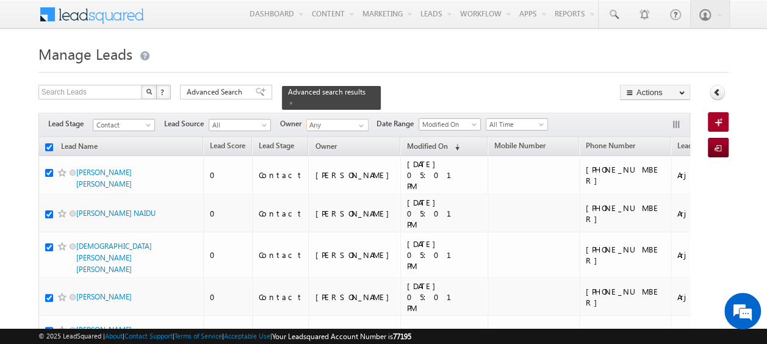
checkbox input "true"
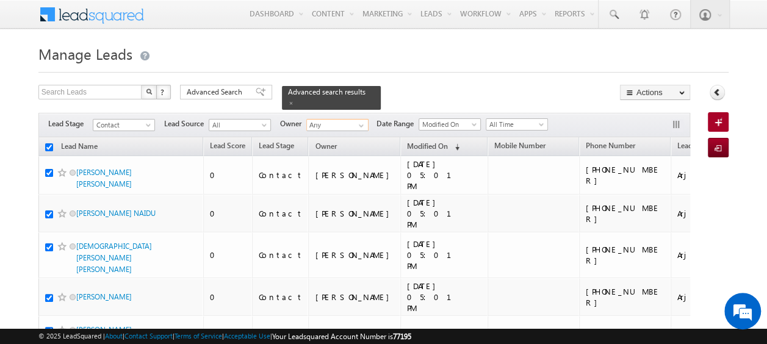
checkbox input "true"
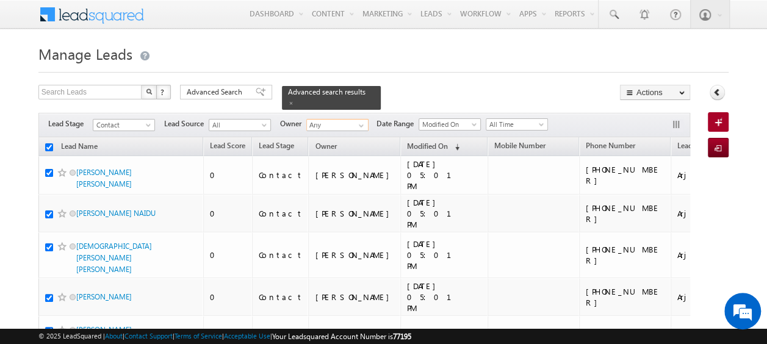
checkbox input "true"
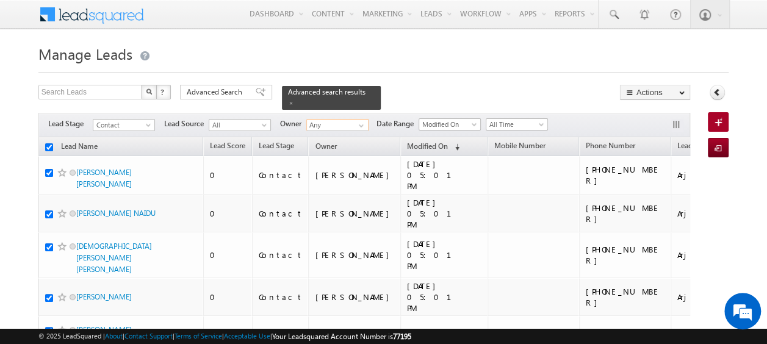
checkbox input "true"
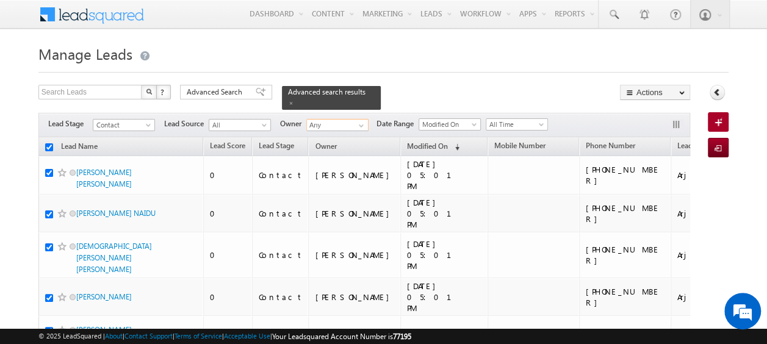
checkbox input "true"
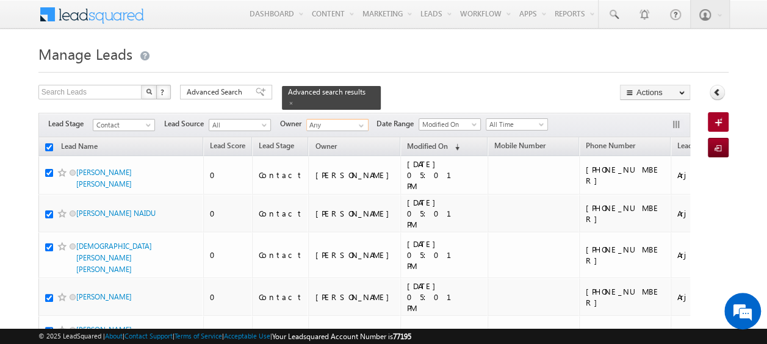
checkbox input "true"
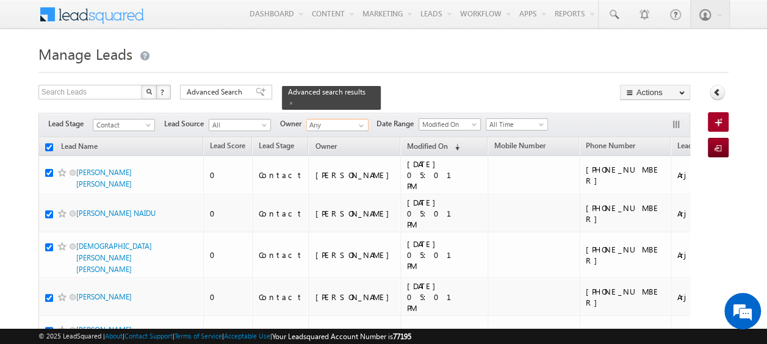
checkbox input "true"
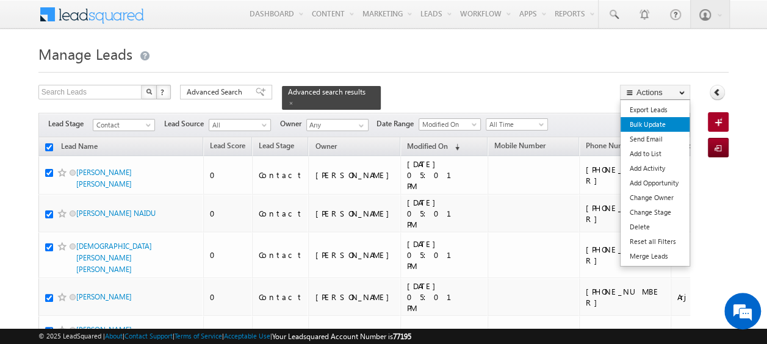
click at [655, 124] on link "Bulk Update" at bounding box center [654, 124] width 69 height 15
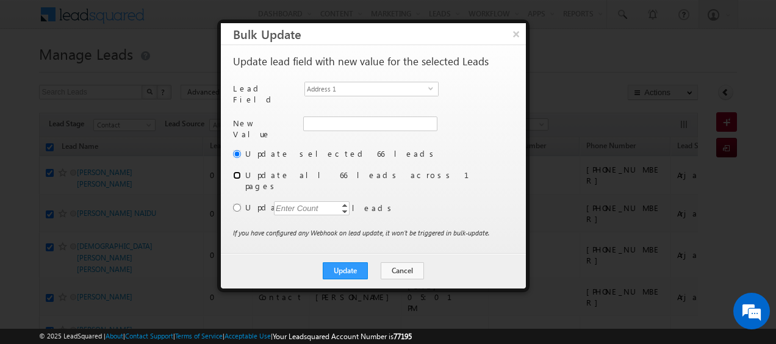
click at [239, 172] on input "radio" at bounding box center [237, 175] width 8 height 8
radio input "true"
click at [431, 89] on span "select" at bounding box center [433, 87] width 10 height 5
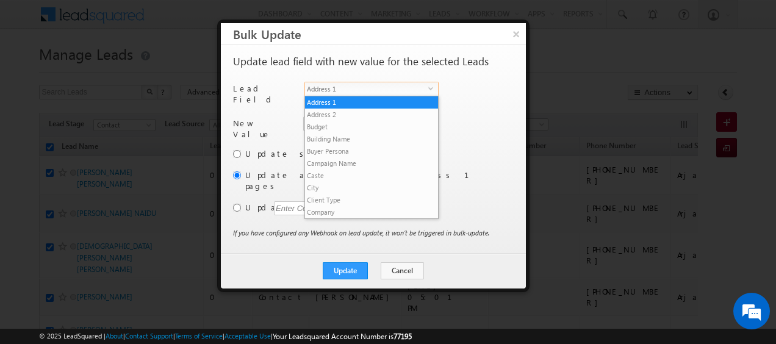
scroll to position [464, 0]
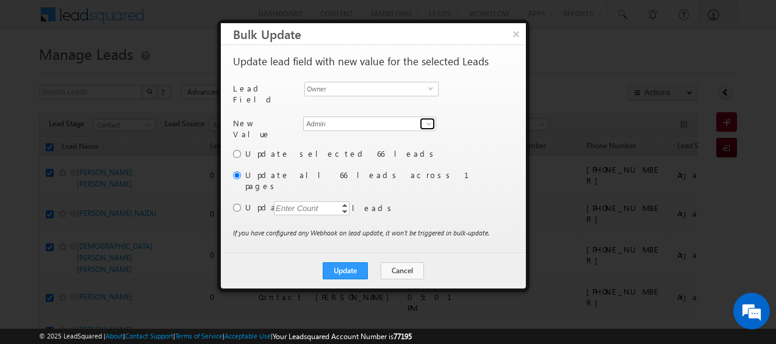
click at [426, 119] on span at bounding box center [429, 124] width 10 height 10
type input "s"
type input "b"
click at [427, 121] on span at bounding box center [429, 124] width 10 height 10
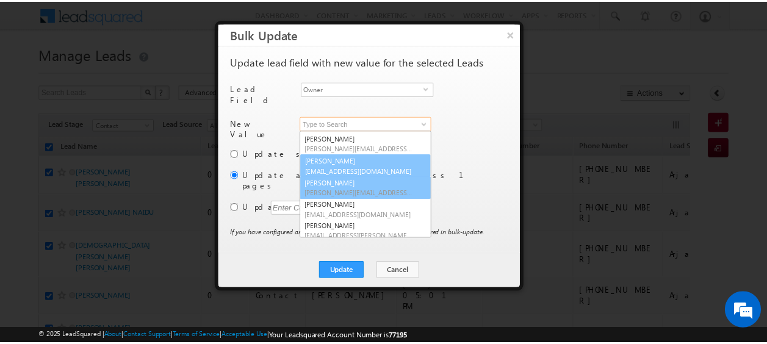
scroll to position [760, 0]
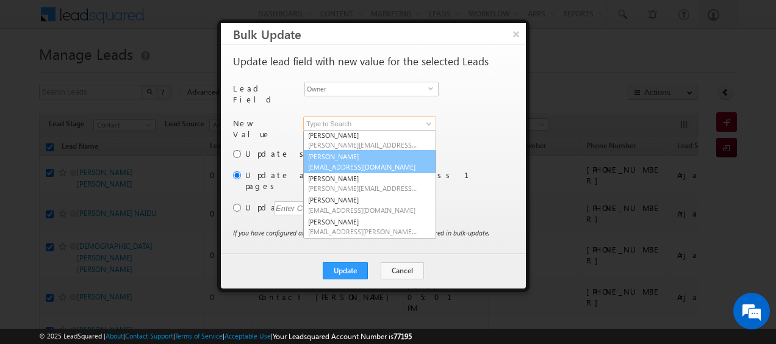
click at [349, 156] on link "[PERSON_NAME] [PERSON_NAME][EMAIL_ADDRESS][PERSON_NAME][DOMAIN_NAME]" at bounding box center [369, 161] width 133 height 23
type input "[PERSON_NAME]"
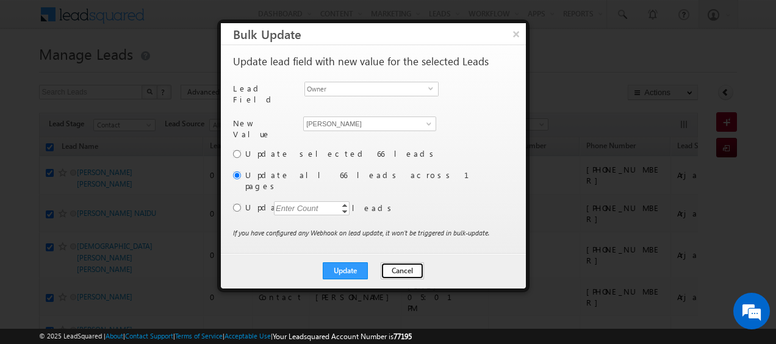
click at [400, 262] on button "Cancel" at bounding box center [402, 270] width 43 height 17
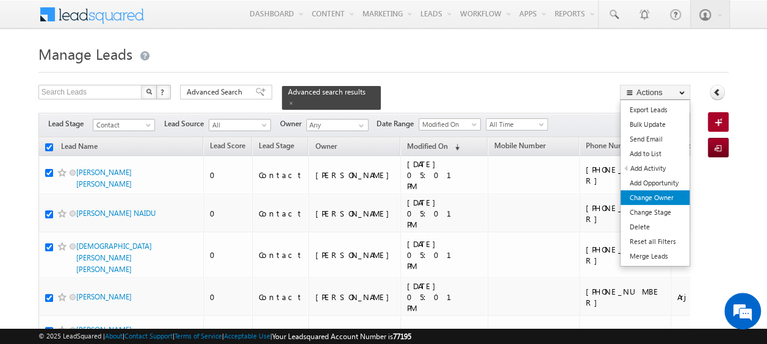
click at [661, 198] on link "Change Owner" at bounding box center [654, 197] width 69 height 15
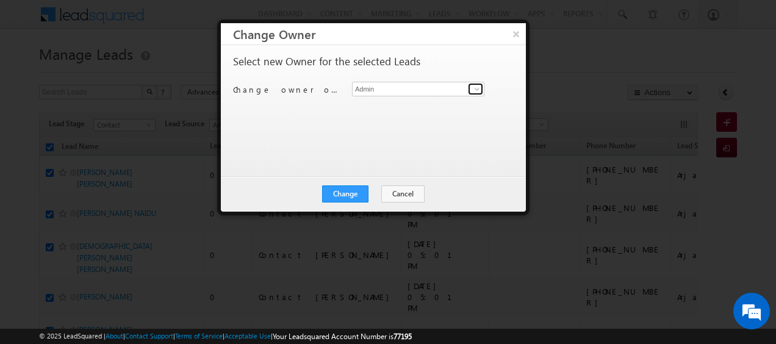
click at [479, 91] on span at bounding box center [477, 89] width 10 height 10
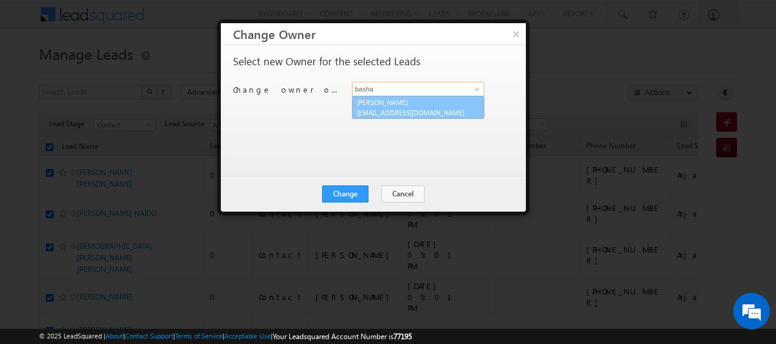
click at [409, 108] on span "[EMAIL_ADDRESS][DOMAIN_NAME]" at bounding box center [412, 112] width 110 height 9
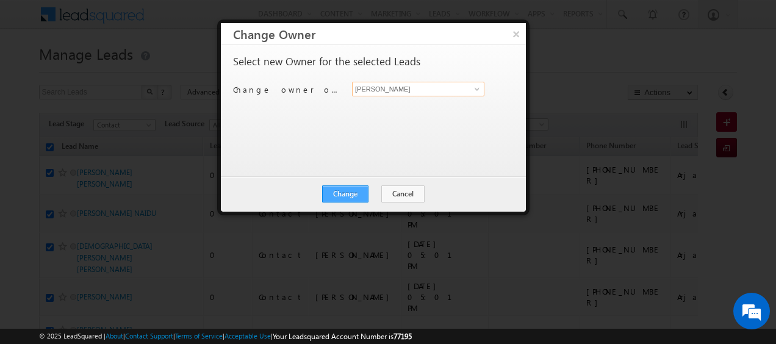
type input "[PERSON_NAME]"
click at [340, 192] on button "Change" at bounding box center [345, 193] width 46 height 17
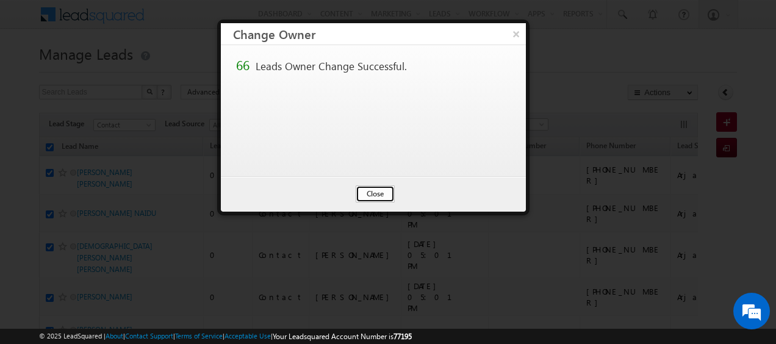
click at [374, 193] on button "Close" at bounding box center [375, 193] width 39 height 17
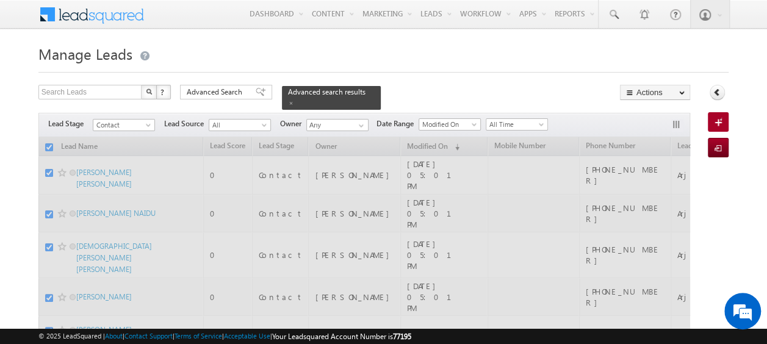
checkbox input "false"
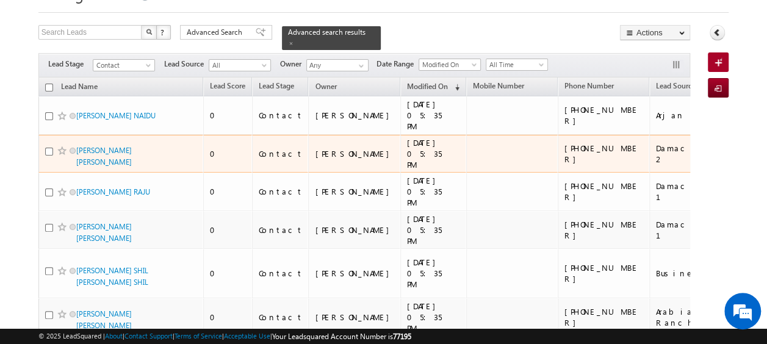
scroll to position [0, 0]
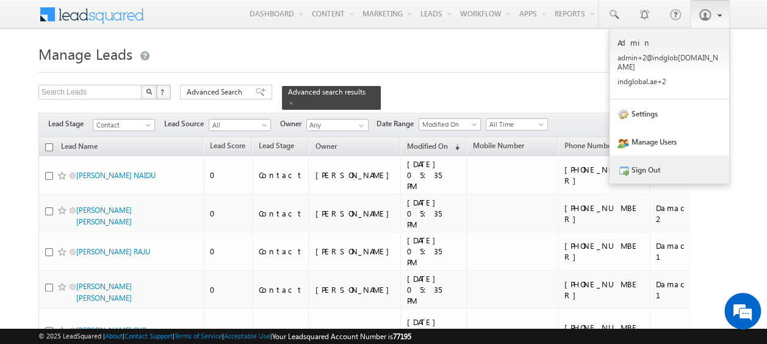
click at [667, 160] on link "Sign Out" at bounding box center [669, 170] width 120 height 28
